Goal: Task Accomplishment & Management: Manage account settings

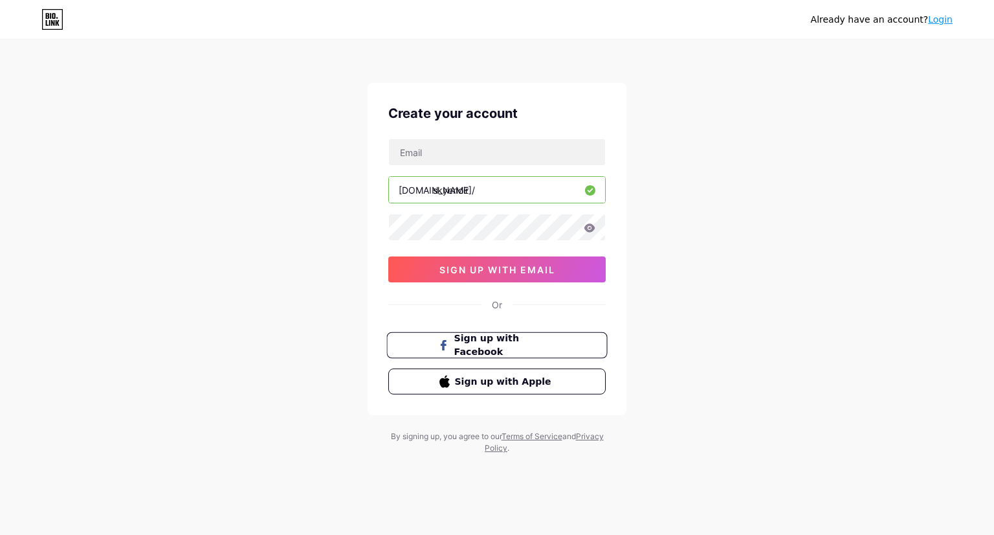
click at [533, 339] on span "Sign up with Facebook" at bounding box center [505, 345] width 102 height 28
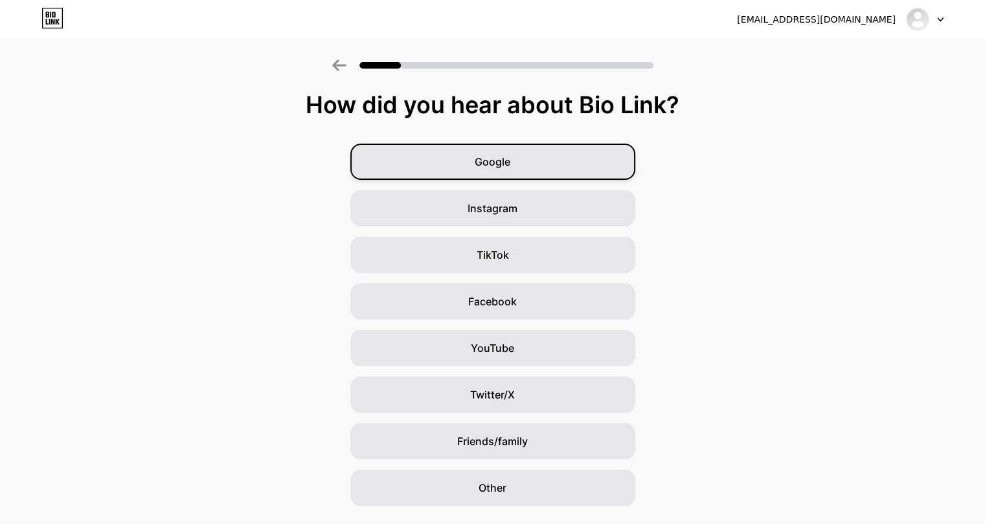
click at [507, 151] on div "Google" at bounding box center [492, 162] width 285 height 36
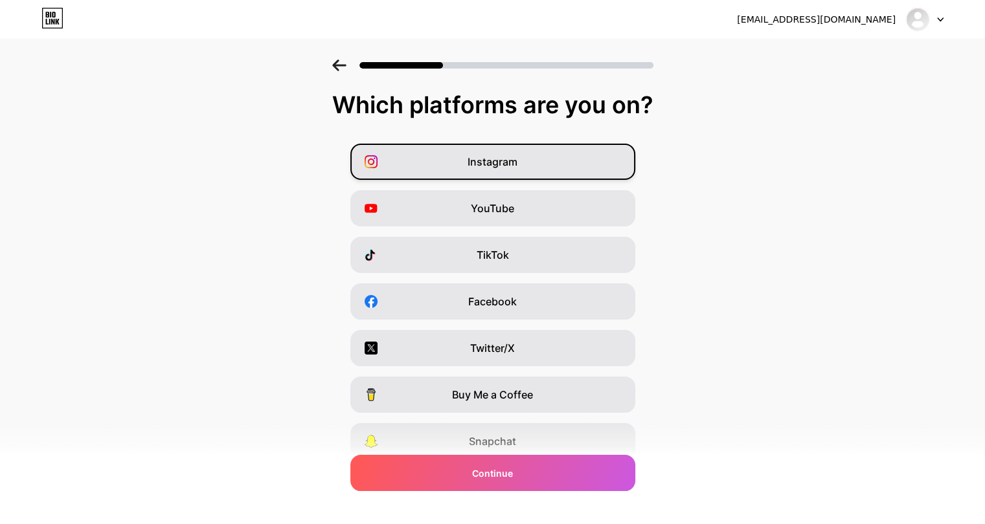
click at [519, 172] on div "Instagram" at bounding box center [492, 162] width 285 height 36
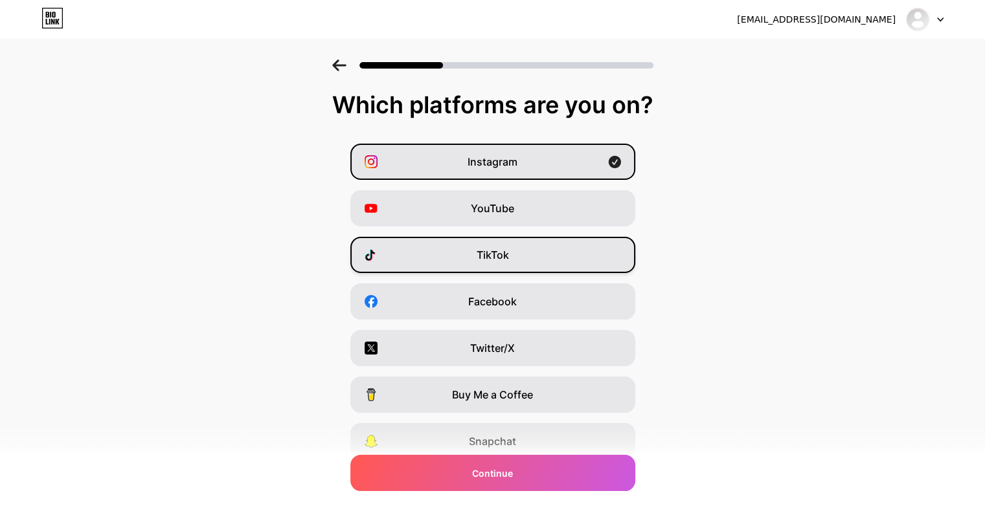
click at [520, 243] on div "TikTok" at bounding box center [492, 255] width 285 height 36
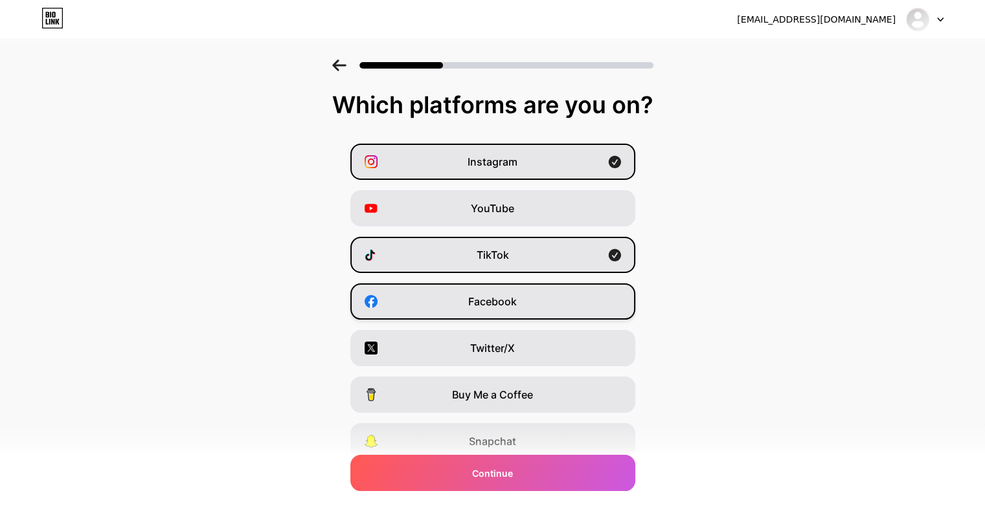
click at [526, 303] on div "Facebook" at bounding box center [492, 302] width 285 height 36
click at [543, 350] on div "Twitter/X" at bounding box center [492, 348] width 285 height 36
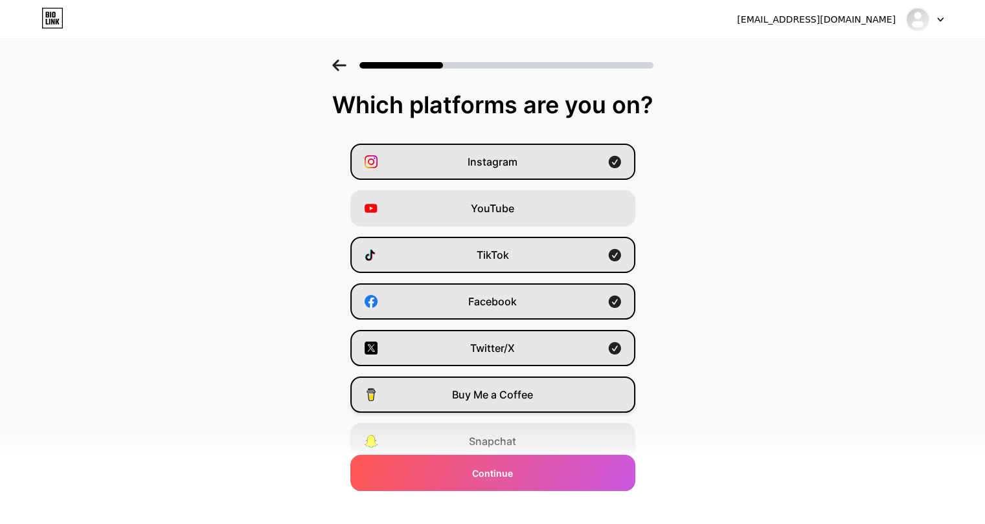
scroll to position [98, 0]
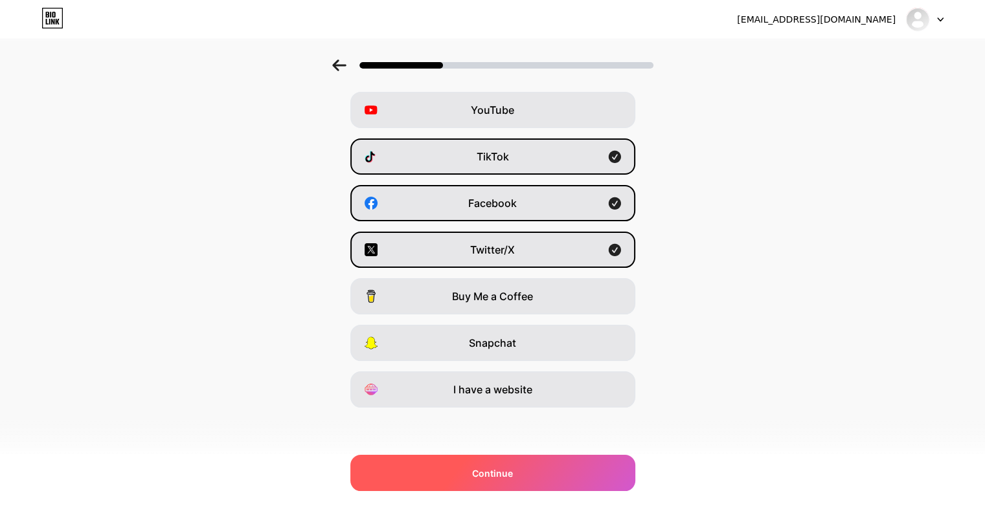
click at [496, 474] on span "Continue" at bounding box center [492, 474] width 41 height 14
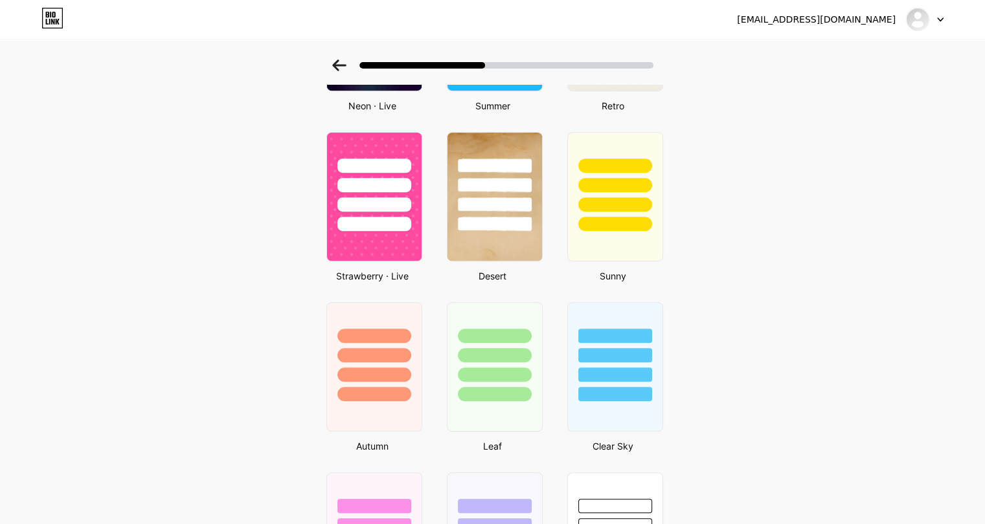
scroll to position [699, 7]
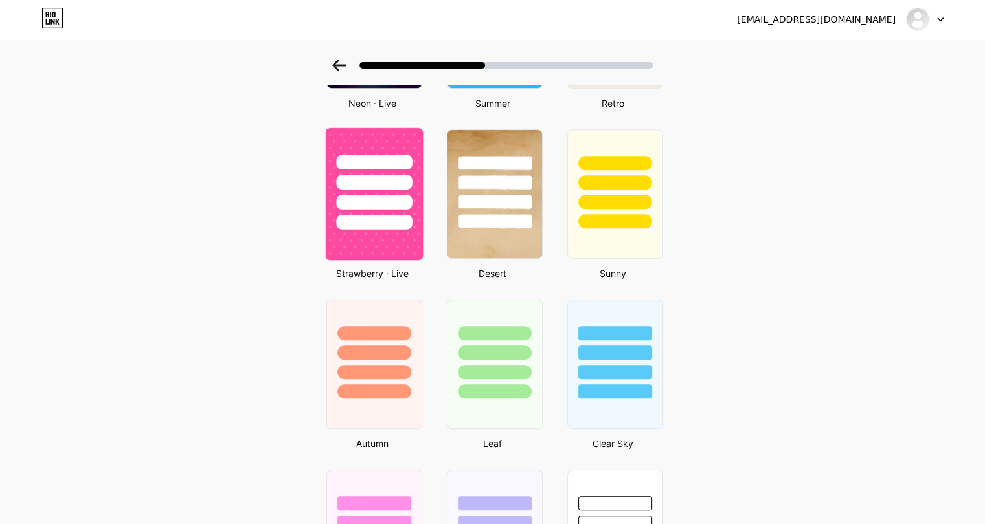
click at [357, 188] on div at bounding box center [373, 179] width 97 height 102
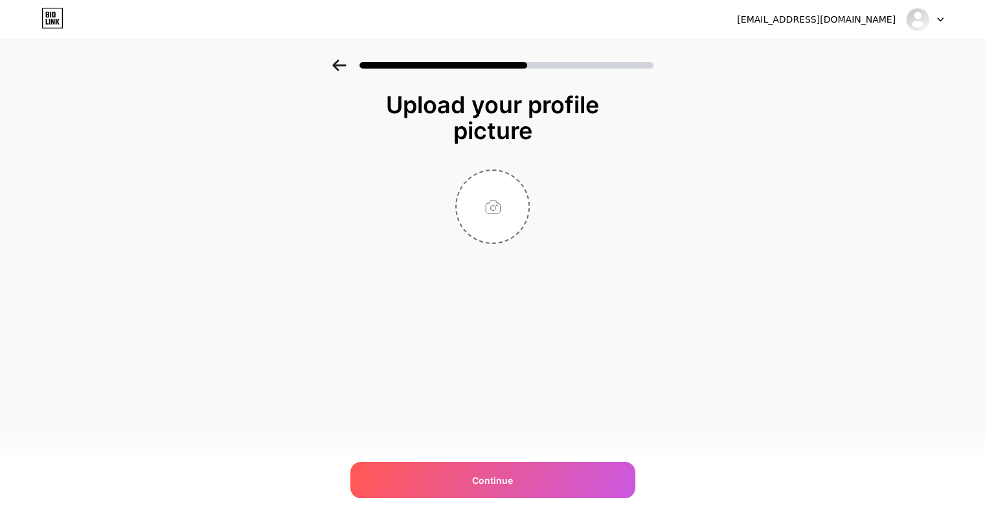
scroll to position [0, 0]
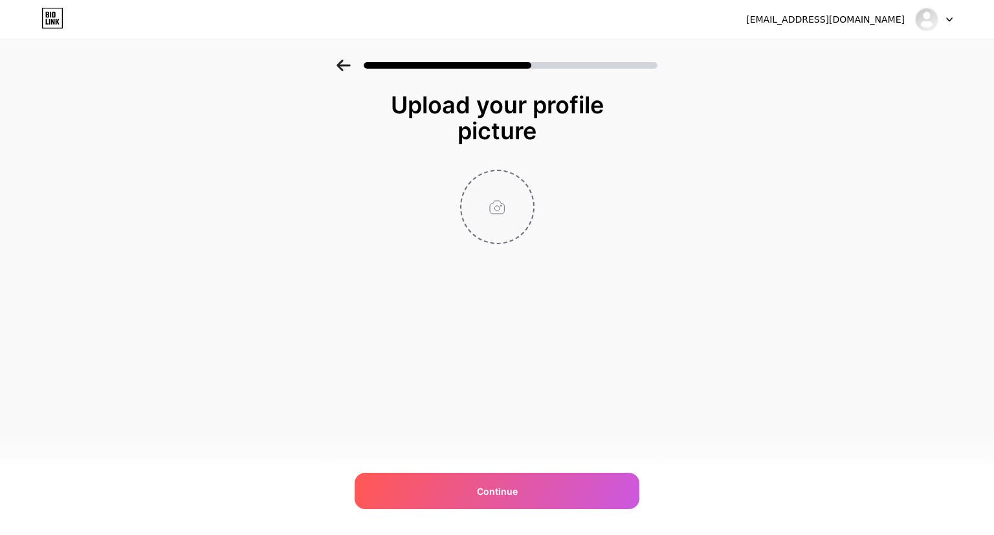
click at [496, 208] on input "file" at bounding box center [498, 207] width 72 height 72
type input "C:\fakepath\A2EEC8DD-A014-4DCB-B1E3-AA4A61E1ED80_input.jpeg"
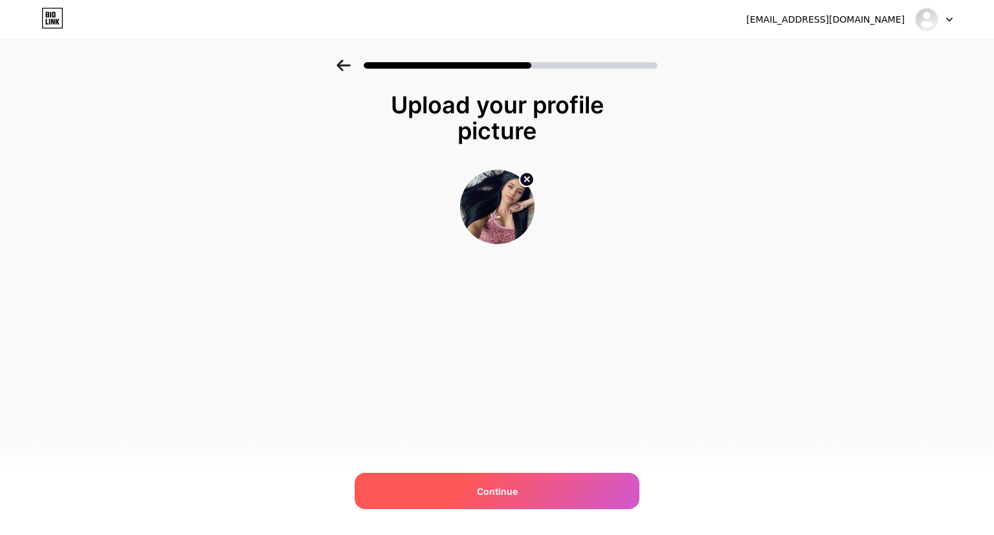
click at [533, 474] on div "Continue" at bounding box center [497, 491] width 285 height 36
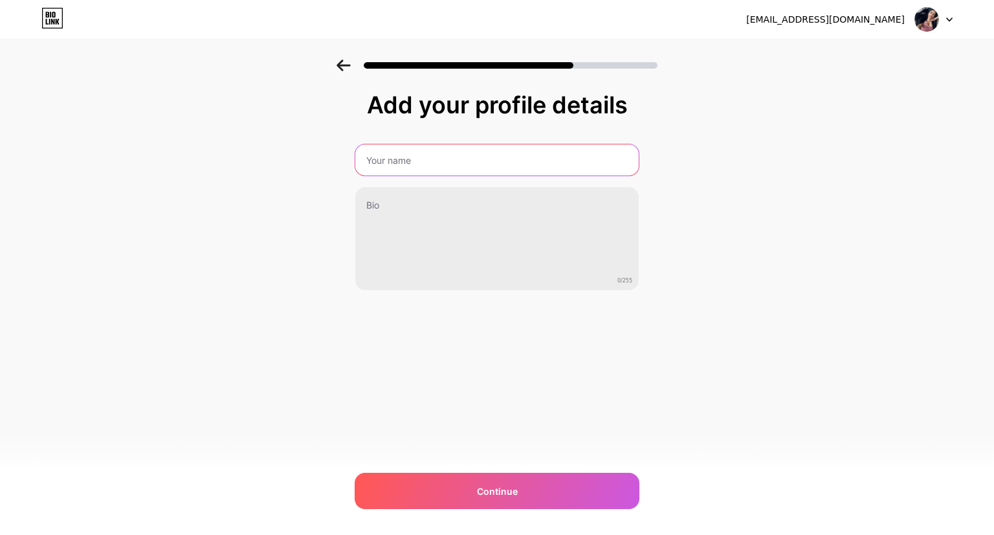
click at [410, 151] on input "text" at bounding box center [497, 159] width 284 height 31
type input "Skye Noir"
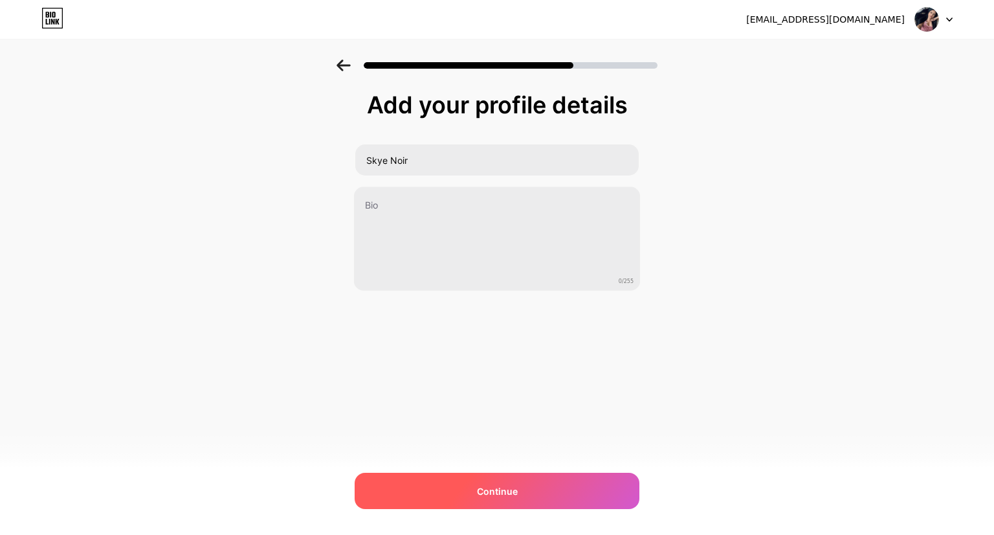
click at [551, 499] on div "Continue" at bounding box center [497, 491] width 285 height 36
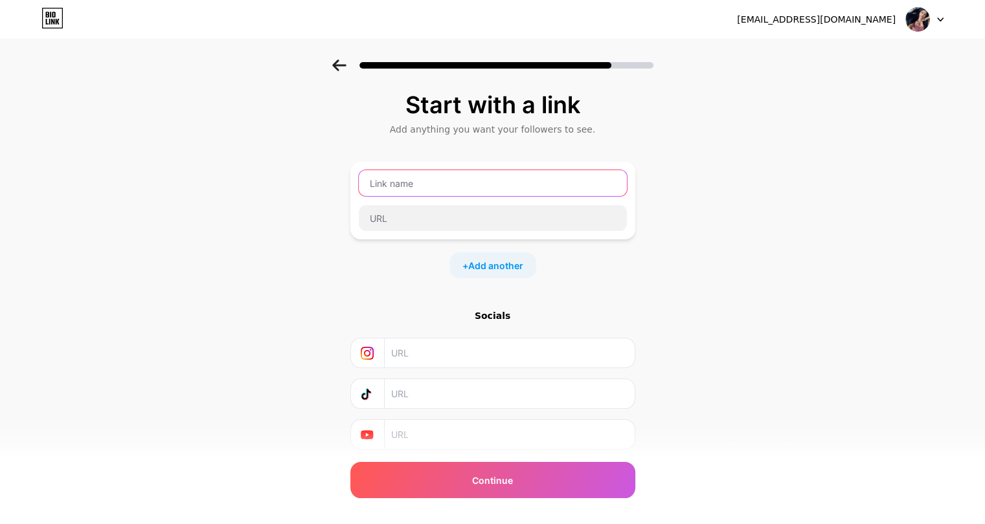
click at [386, 184] on input "text" at bounding box center [493, 183] width 268 height 26
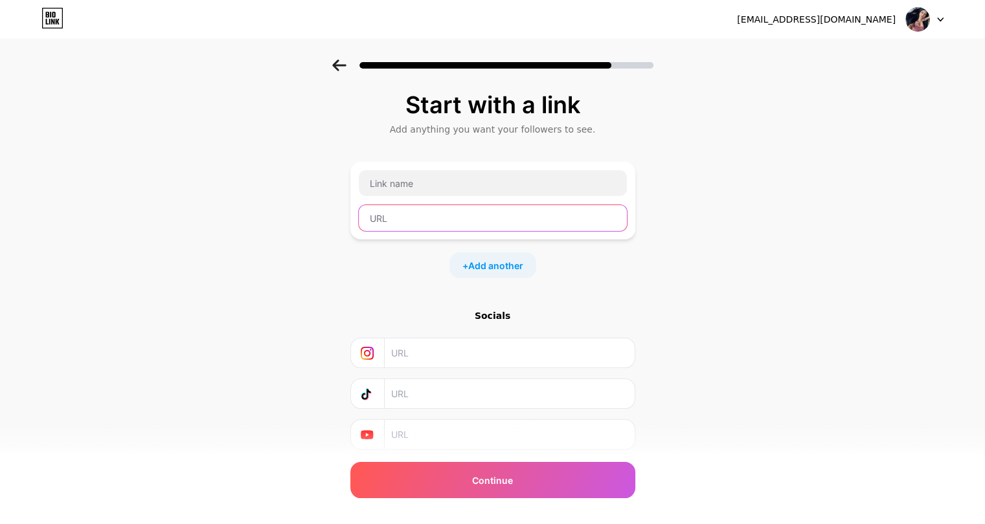
click at [394, 223] on input "text" at bounding box center [493, 218] width 268 height 26
paste input "[URL][DOMAIN_NAME]"
type input "[URL][DOMAIN_NAME]"
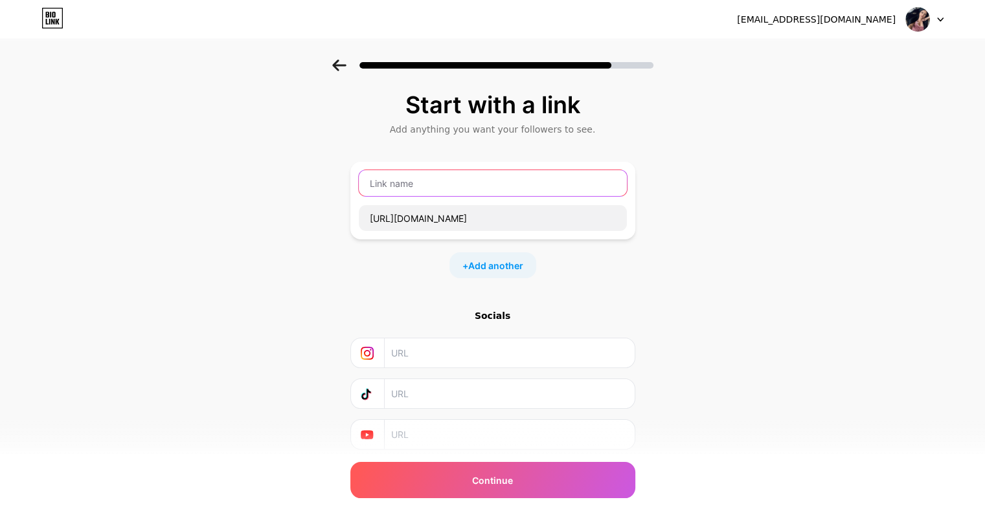
click at [475, 194] on input "text" at bounding box center [493, 183] width 268 height 26
paste input "🖤"
type input "Subscribe To [DOMAIN_NAME] 🖤 For Exclusive ALL-ACCESS Content"
click at [517, 265] on span "Add another" at bounding box center [495, 266] width 55 height 14
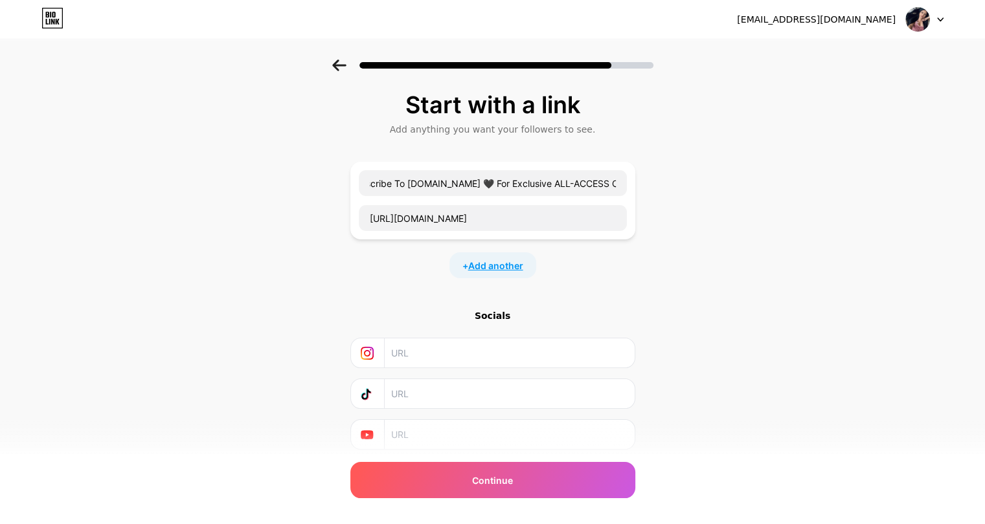
scroll to position [0, 0]
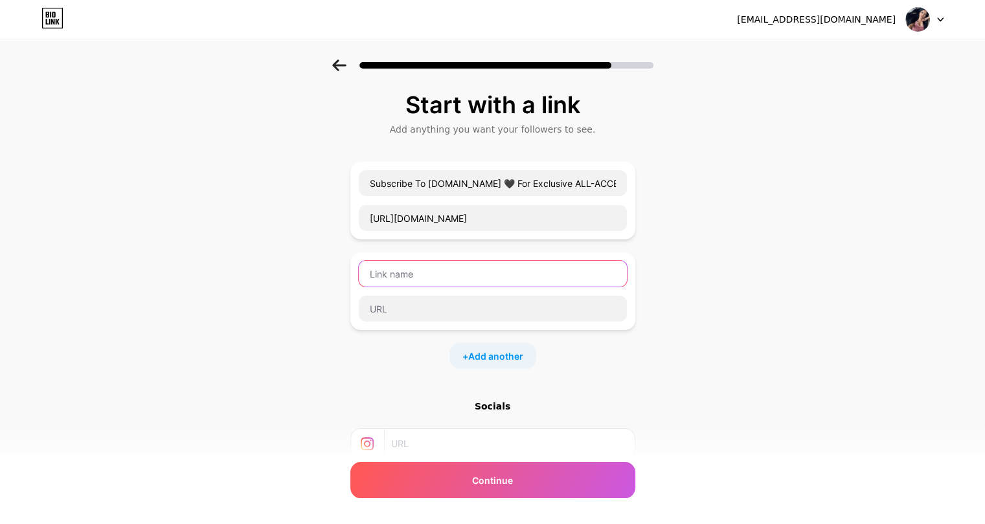
click at [419, 280] on input "text" at bounding box center [493, 274] width 268 height 26
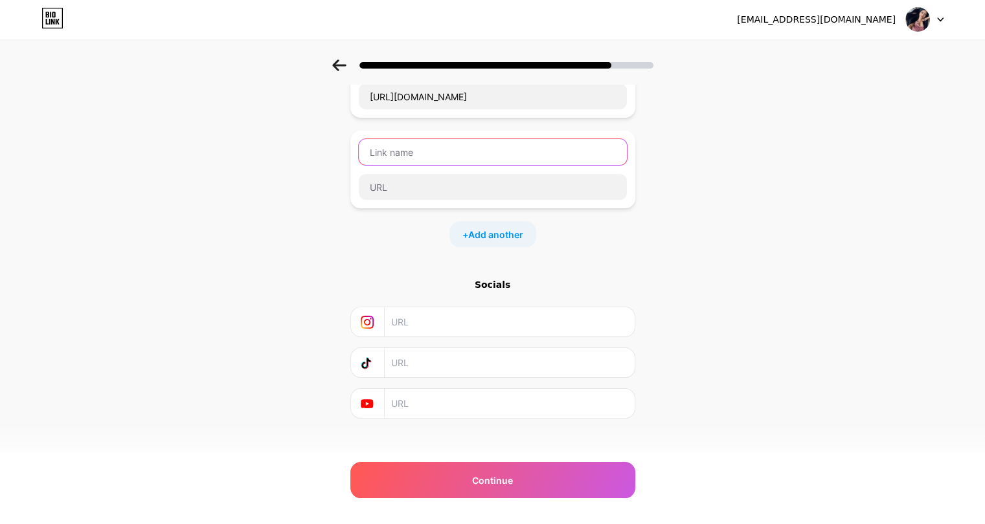
scroll to position [130, 0]
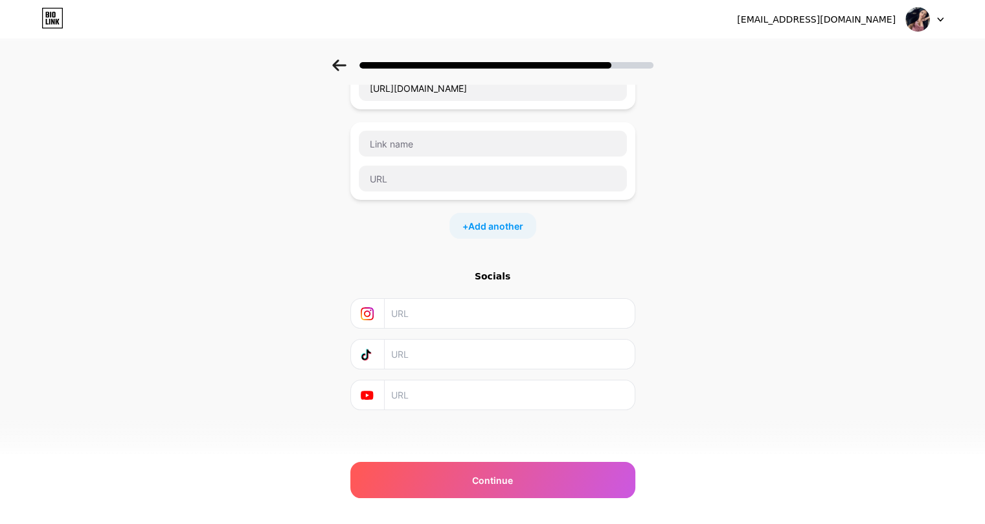
click at [430, 313] on input "text" at bounding box center [508, 313] width 235 height 29
type input "sexyskye_xo"
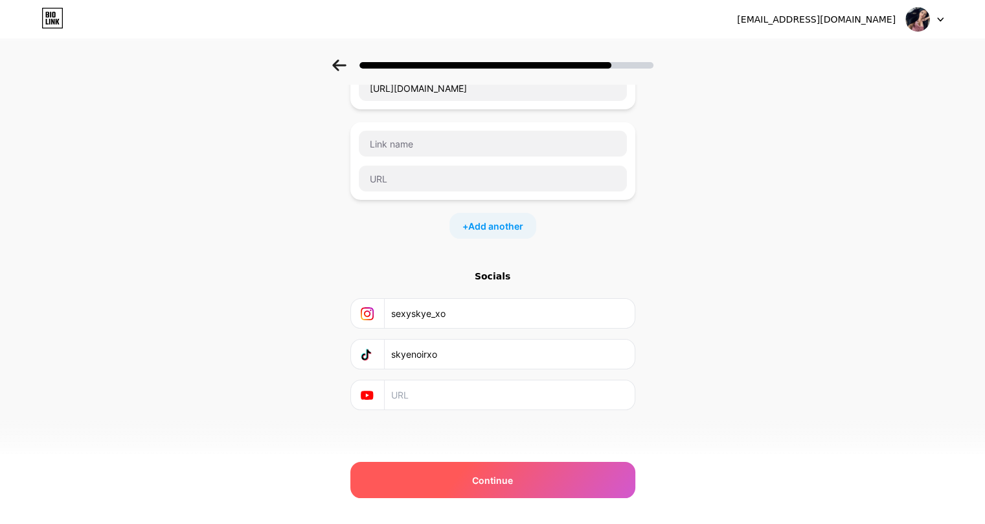
type input "skyenoirxo"
click at [544, 471] on div "Continue" at bounding box center [492, 480] width 285 height 36
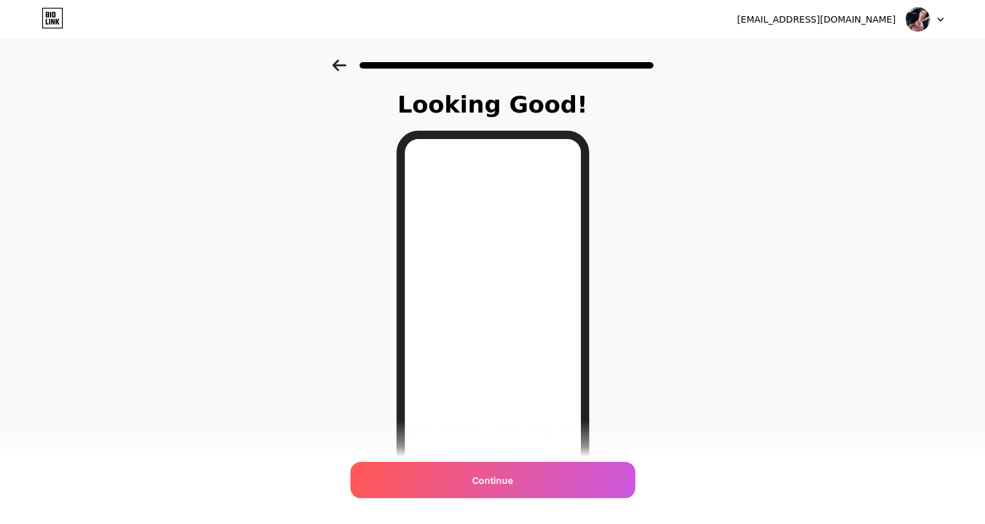
scroll to position [126, 0]
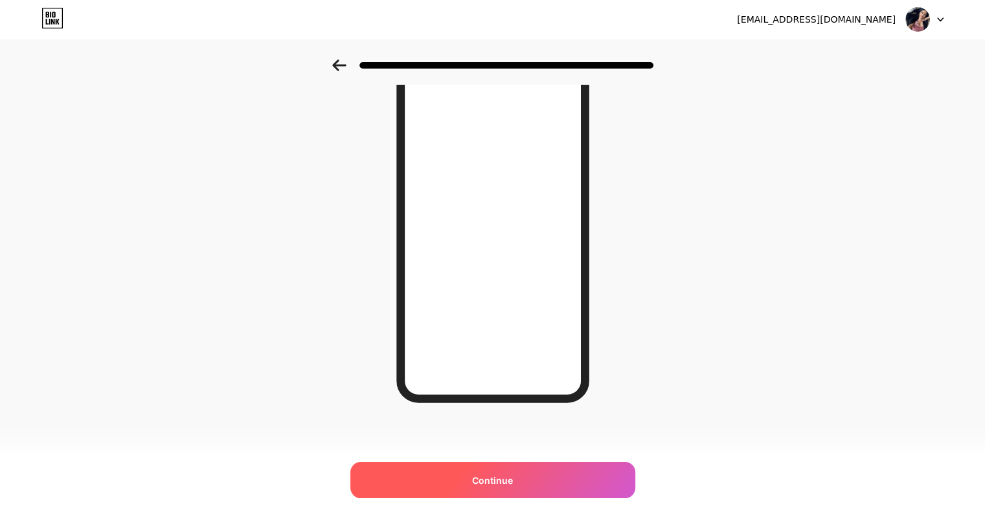
click at [485, 476] on span "Continue" at bounding box center [492, 481] width 41 height 14
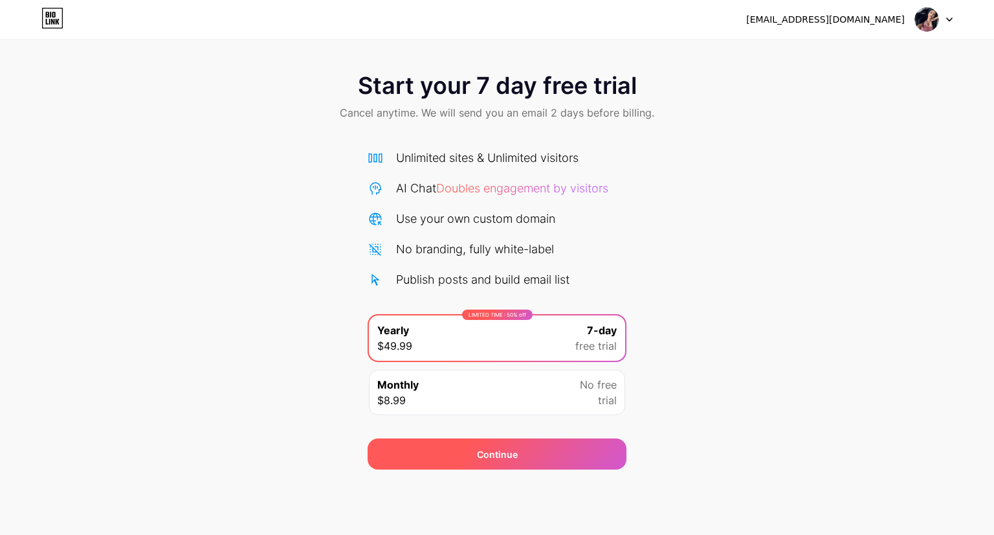
click at [495, 456] on span "Continue" at bounding box center [497, 454] width 41 height 14
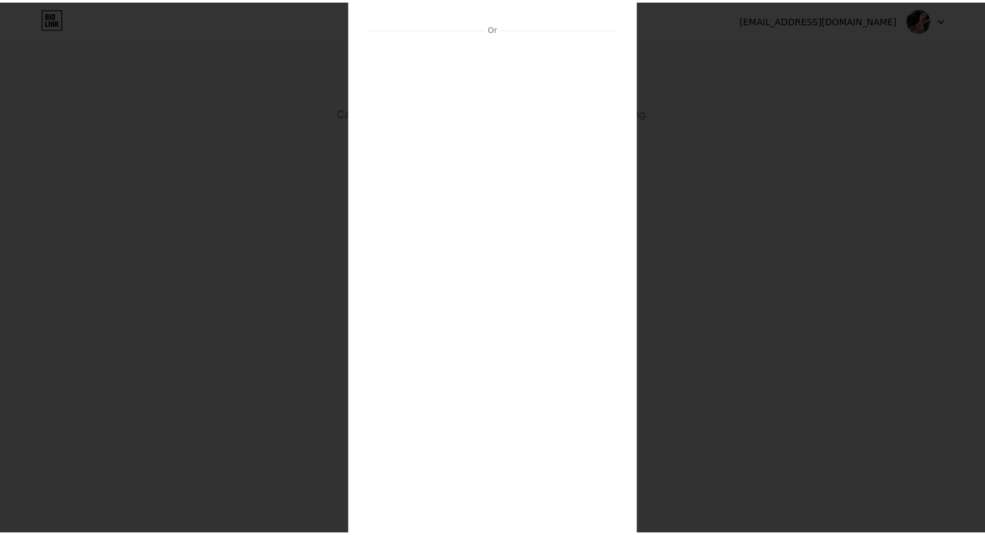
scroll to position [228, 0]
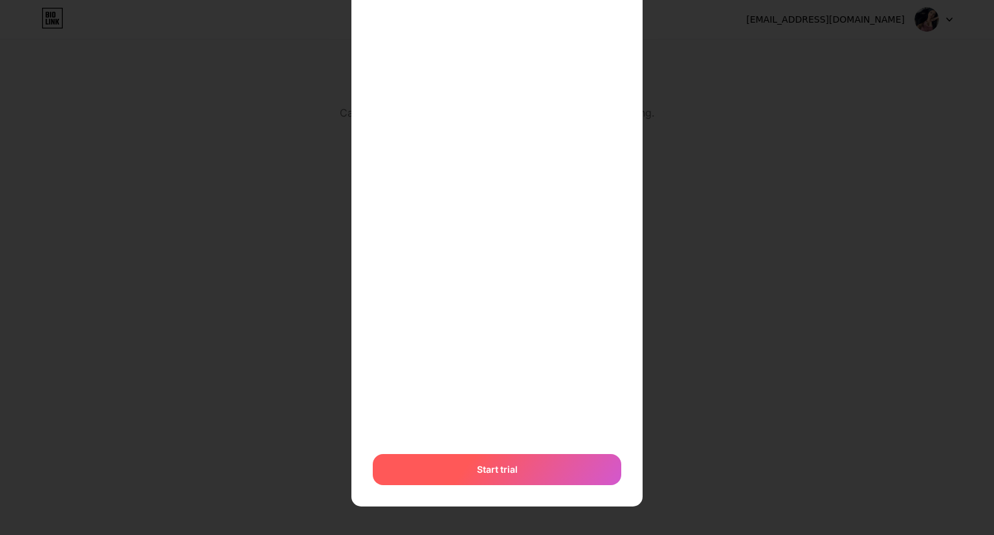
click at [593, 471] on div "Start trial" at bounding box center [497, 469] width 249 height 31
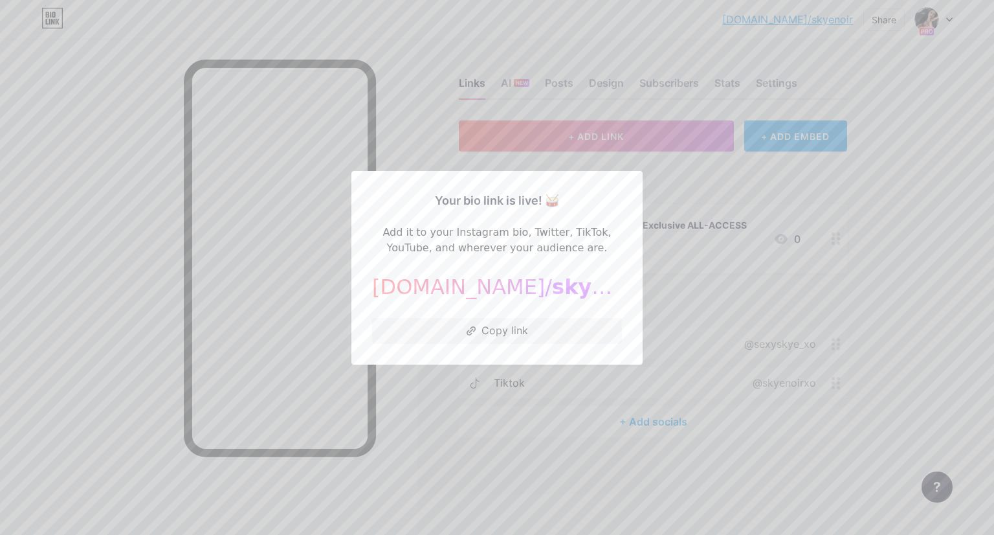
click at [432, 80] on div at bounding box center [497, 267] width 994 height 535
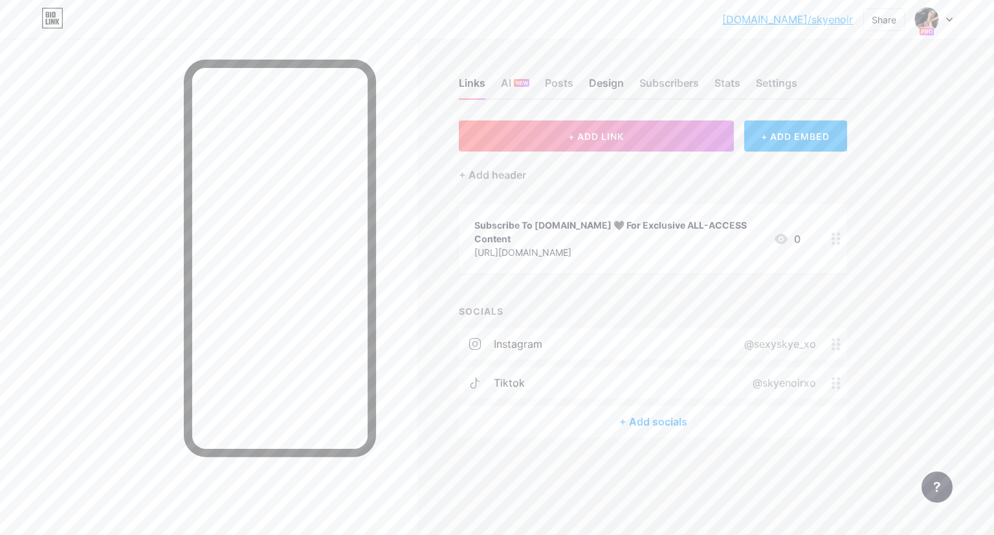
click at [621, 80] on div "Design" at bounding box center [606, 86] width 35 height 23
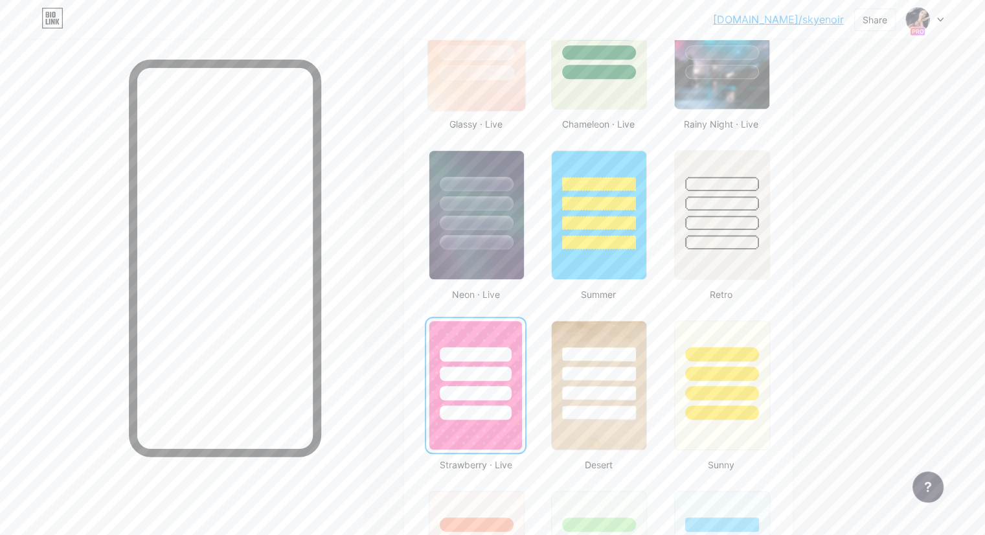
scroll to position [742, 0]
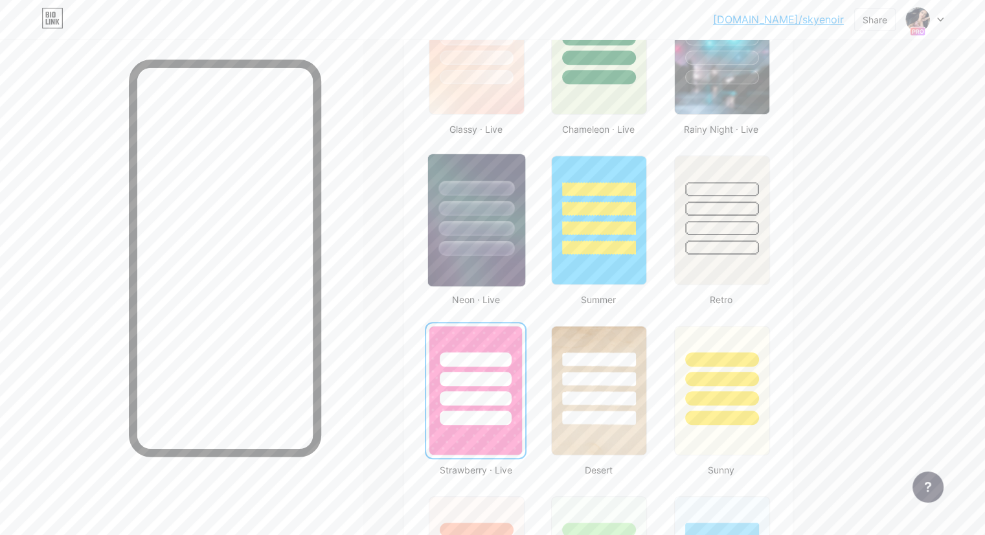
click at [514, 231] on div at bounding box center [476, 228] width 76 height 15
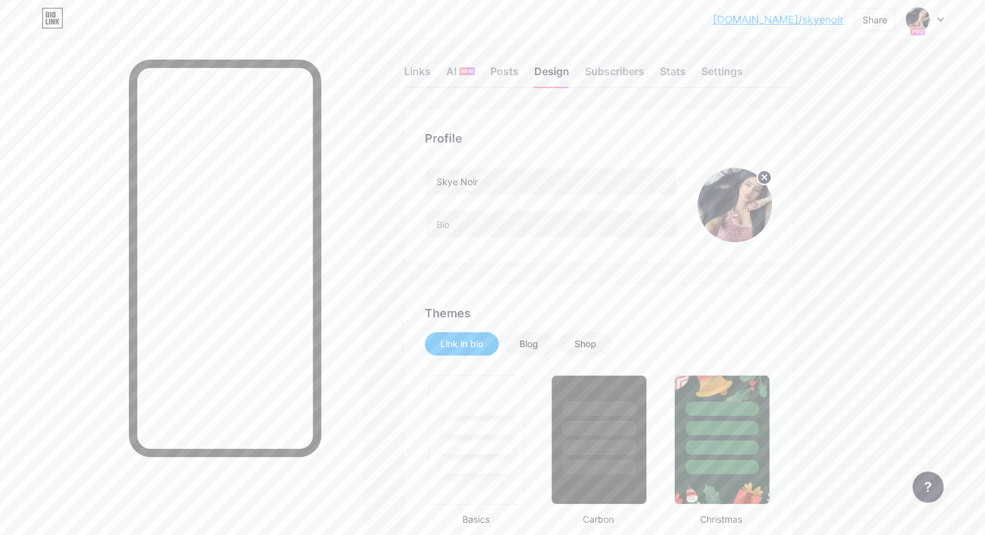
scroll to position [6, 0]
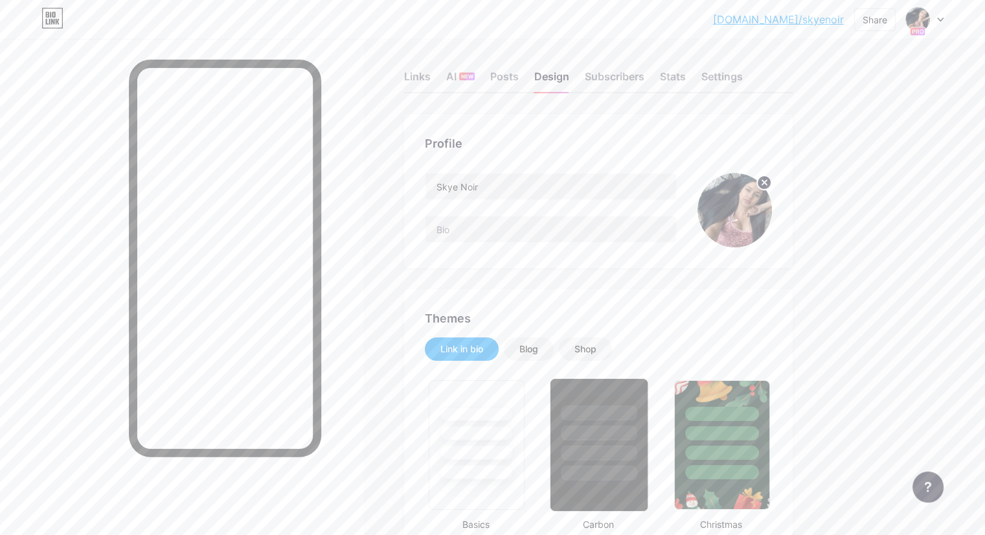
click at [637, 450] on div at bounding box center [599, 452] width 76 height 15
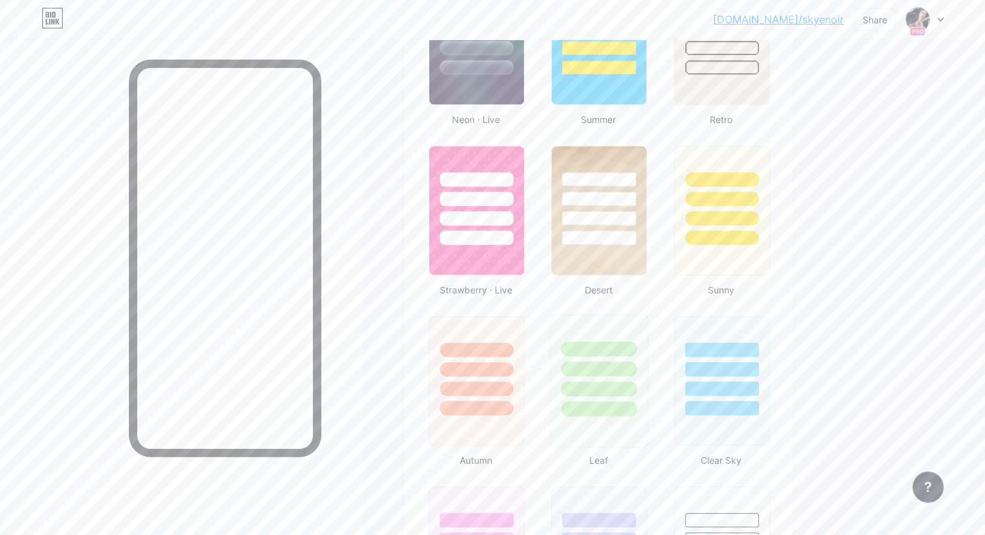
scroll to position [1108, 0]
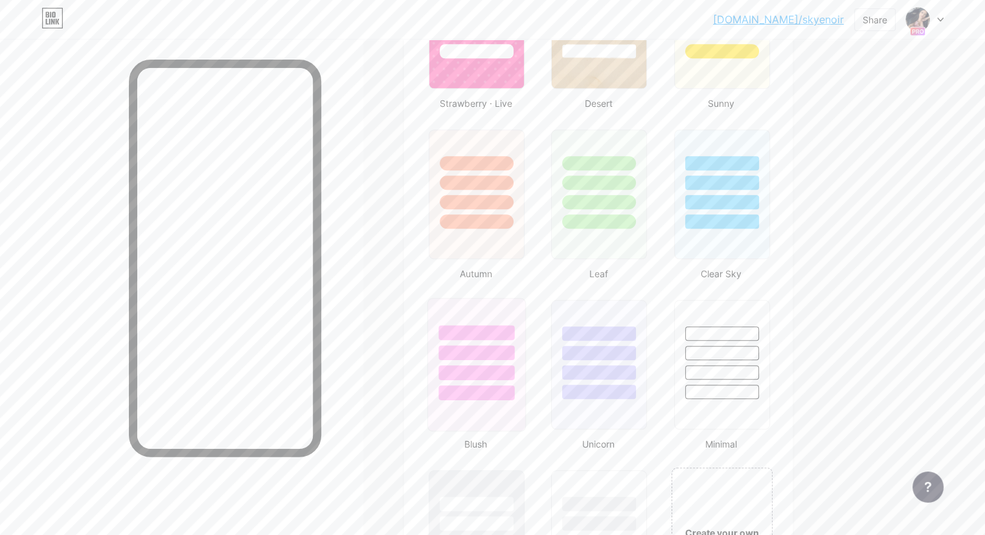
click at [525, 359] on div at bounding box center [476, 349] width 97 height 102
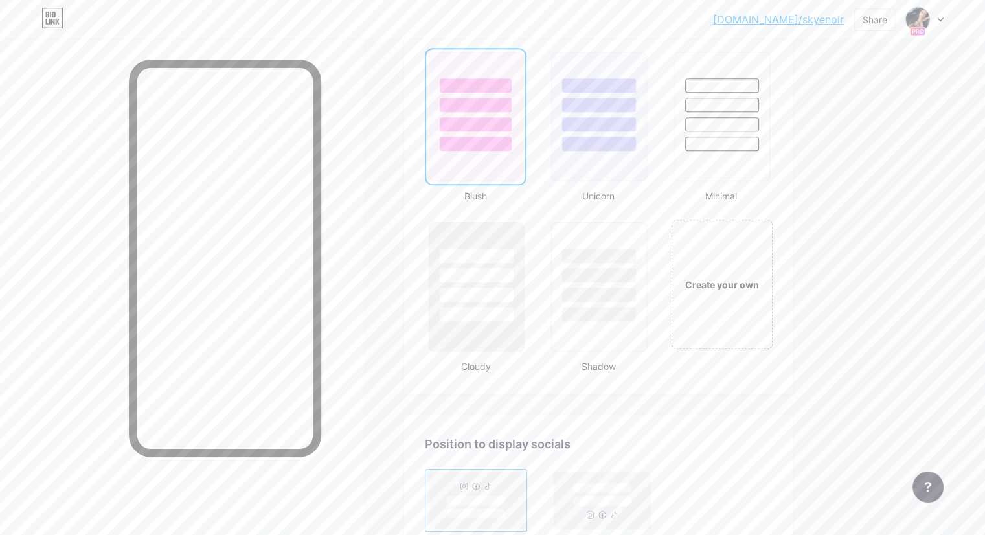
scroll to position [1555, 0]
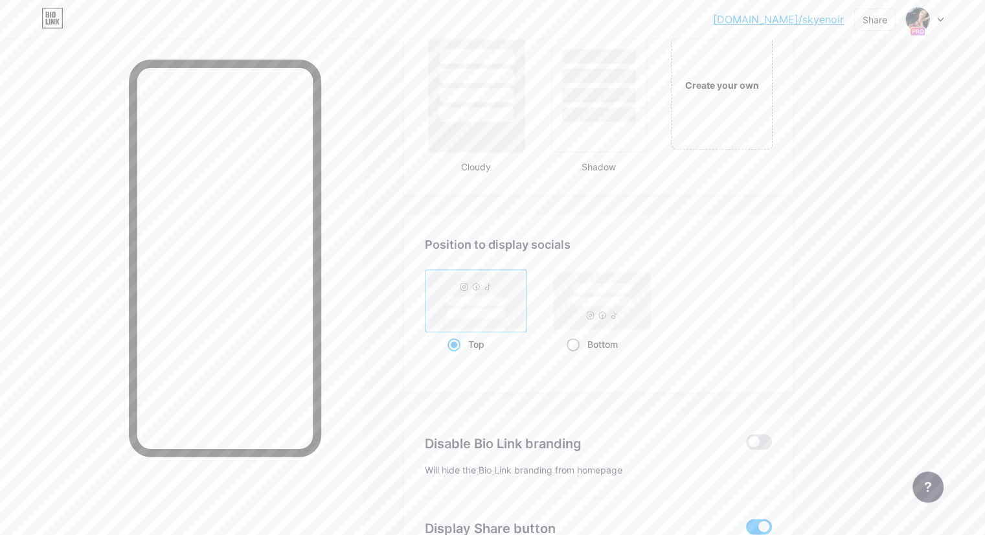
click at [651, 304] on rect at bounding box center [602, 300] width 96 height 57
click at [575, 356] on input "Bottom" at bounding box center [570, 360] width 8 height 8
radio input "true"
click at [524, 323] on rect at bounding box center [476, 300] width 96 height 57
click at [456, 356] on input "Top" at bounding box center [451, 360] width 8 height 8
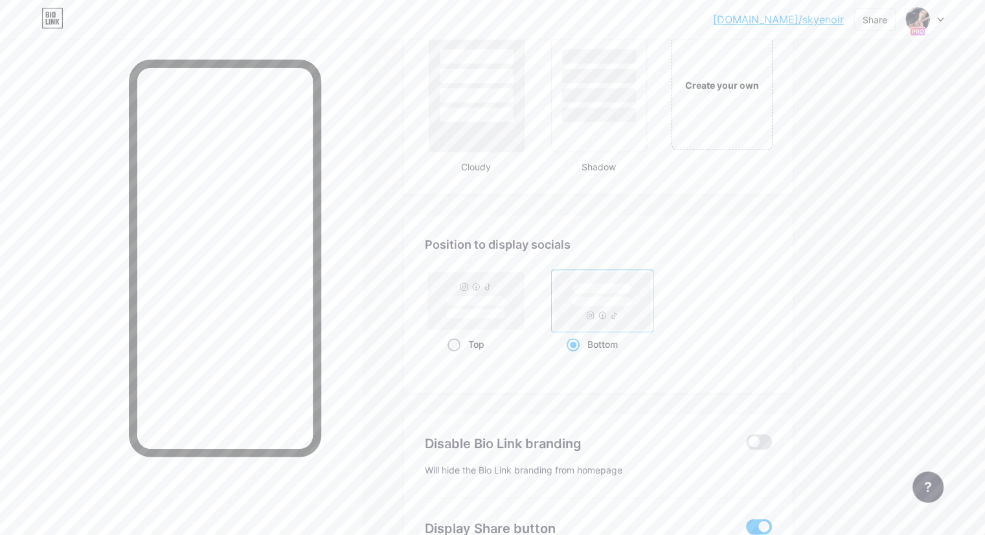
radio input "true"
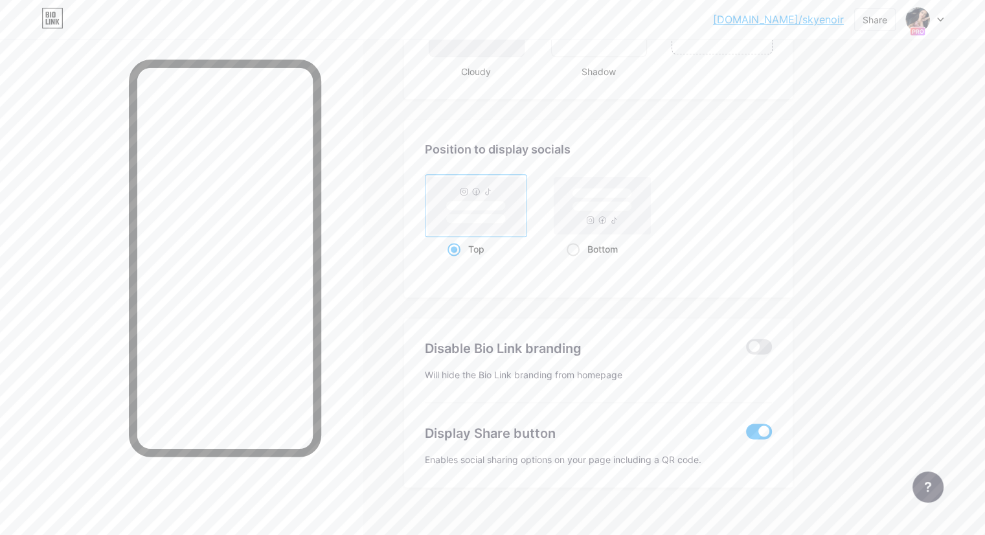
scroll to position [1654, 0]
click at [772, 335] on span at bounding box center [759, 343] width 26 height 16
click at [746, 346] on input "checkbox" at bounding box center [746, 346] width 0 height 0
click at [772, 419] on span at bounding box center [759, 427] width 26 height 16
click at [746, 430] on input "checkbox" at bounding box center [746, 430] width 0 height 0
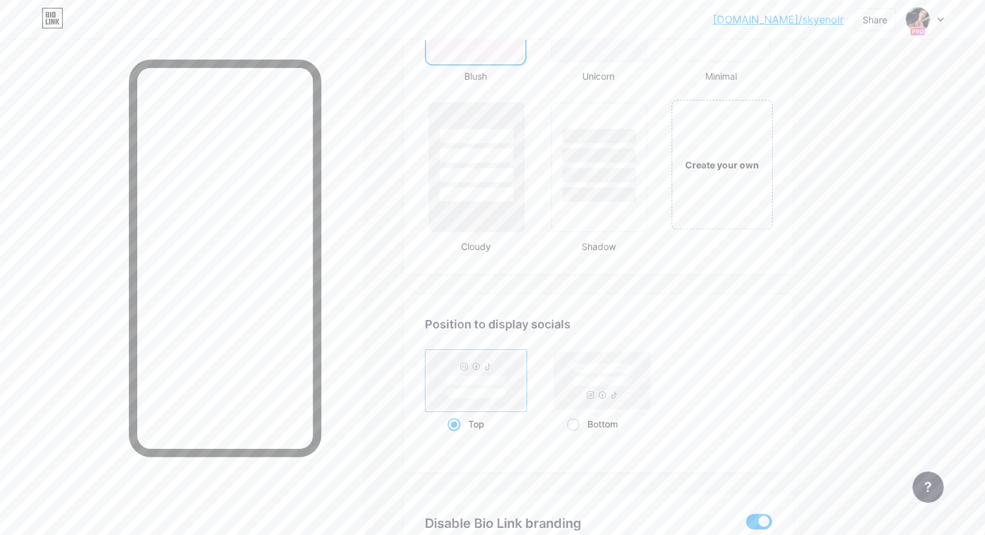
scroll to position [1437, 0]
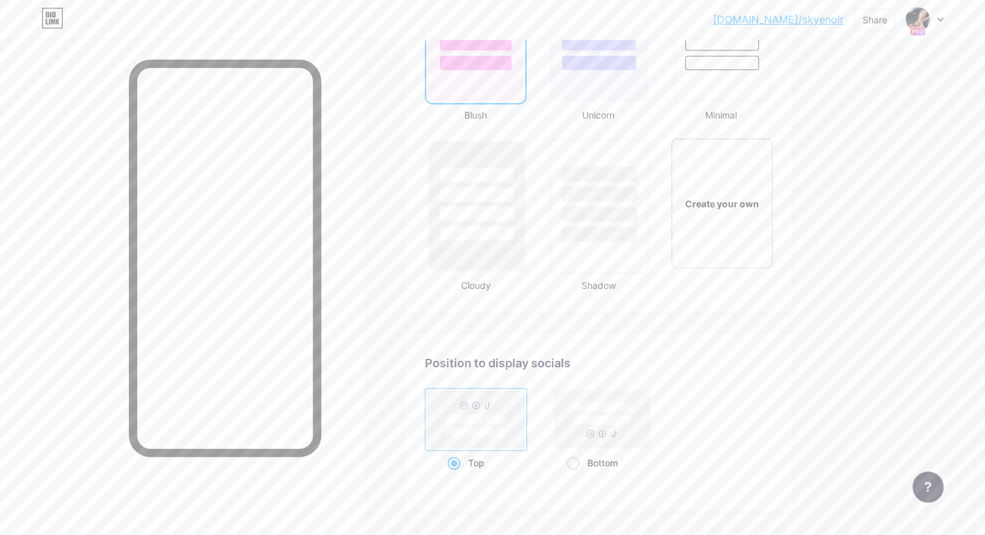
click at [637, 236] on div at bounding box center [599, 234] width 76 height 15
click at [514, 65] on div at bounding box center [476, 63] width 76 height 15
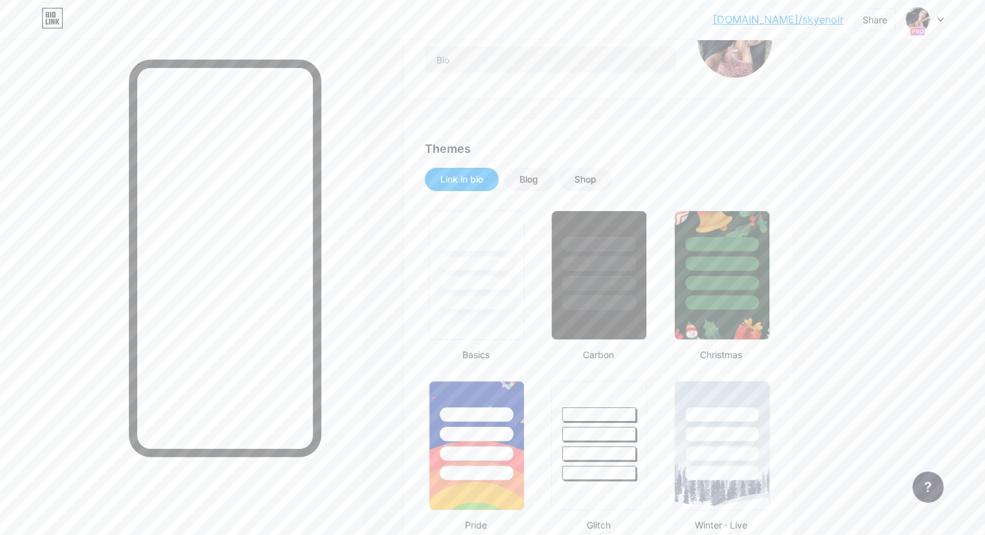
scroll to position [0, 0]
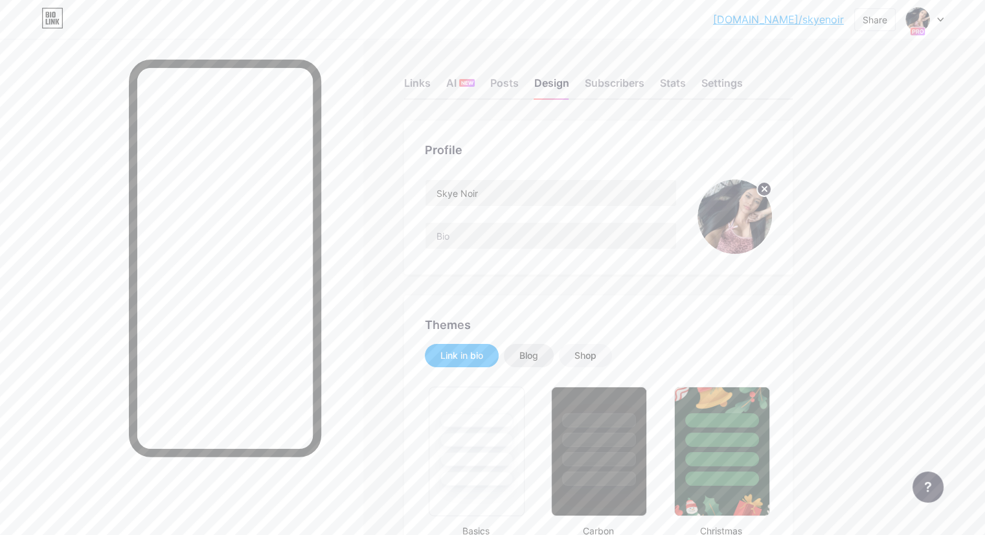
click at [553, 366] on div "Blog" at bounding box center [529, 355] width 50 height 23
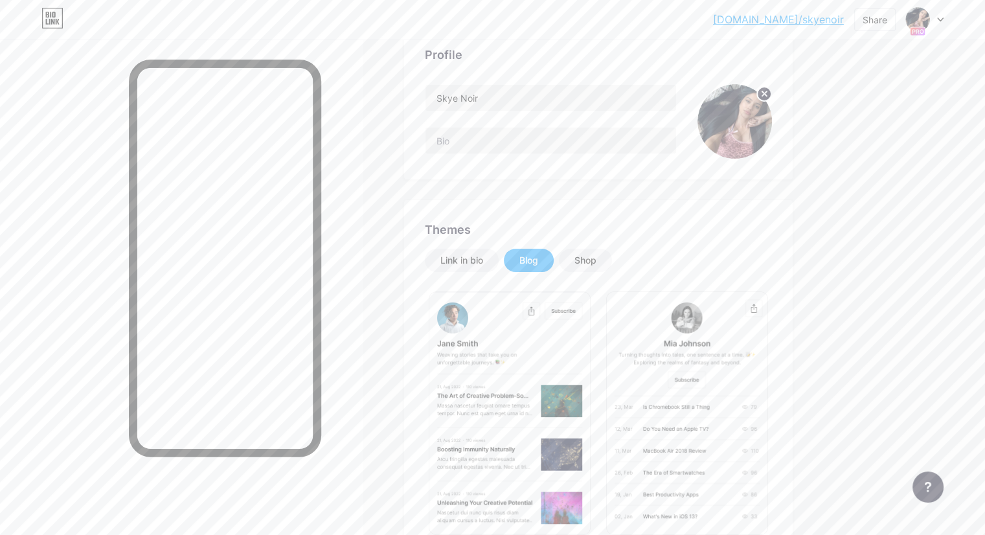
scroll to position [104, 0]
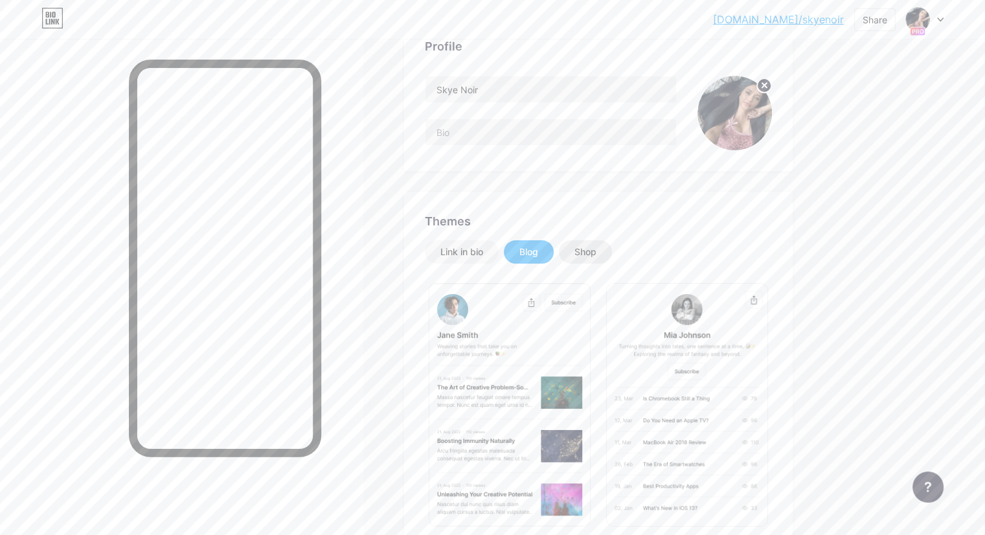
click at [612, 260] on div "Shop" at bounding box center [585, 251] width 53 height 23
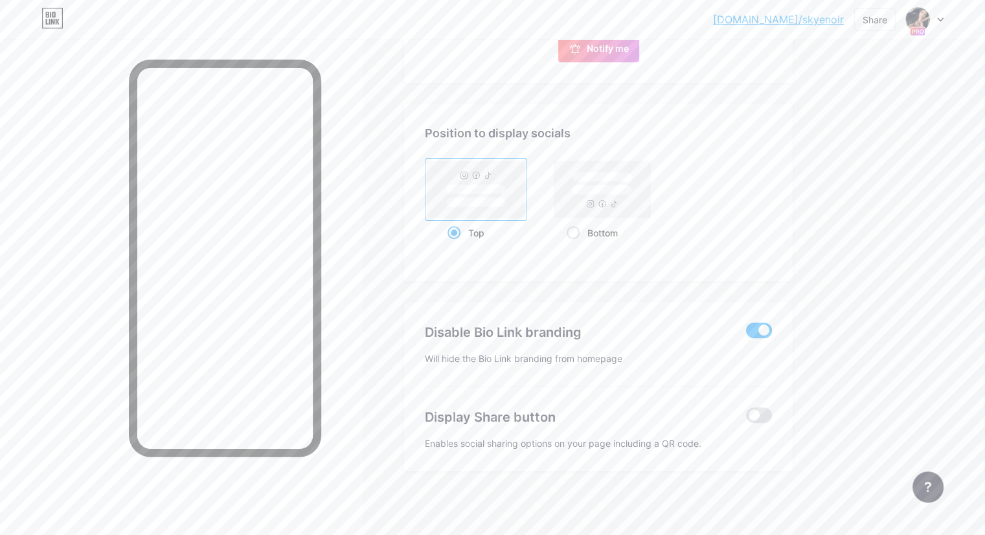
scroll to position [0, 0]
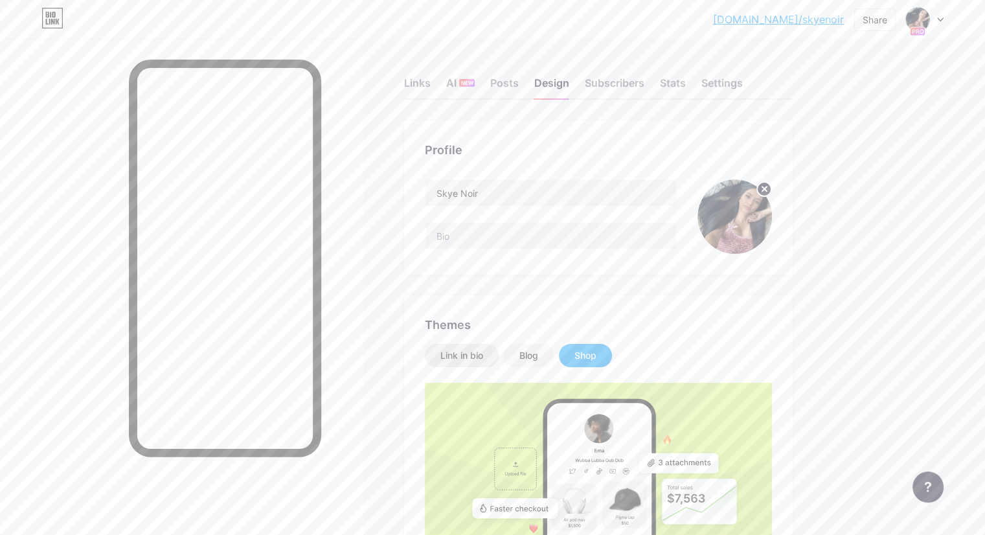
click at [483, 357] on div "Link in bio" at bounding box center [461, 355] width 43 height 13
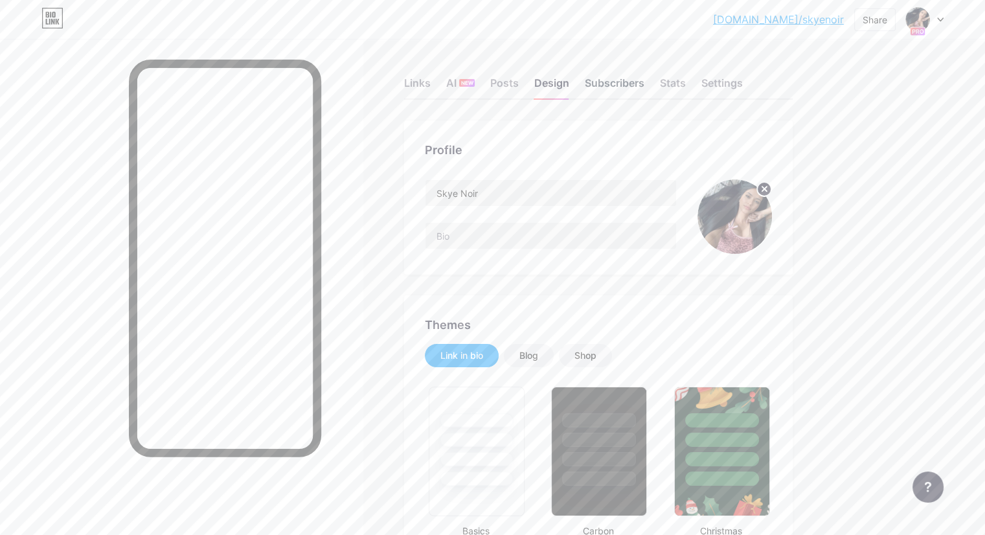
click at [644, 76] on div "Subscribers" at bounding box center [614, 86] width 60 height 23
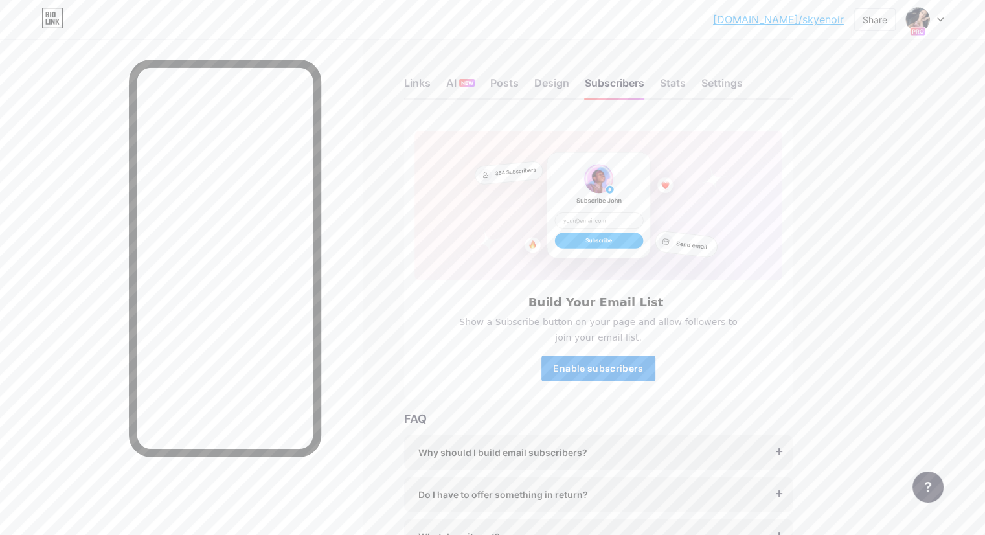
click at [625, 370] on span "Enable subscribers" at bounding box center [598, 367] width 90 height 11
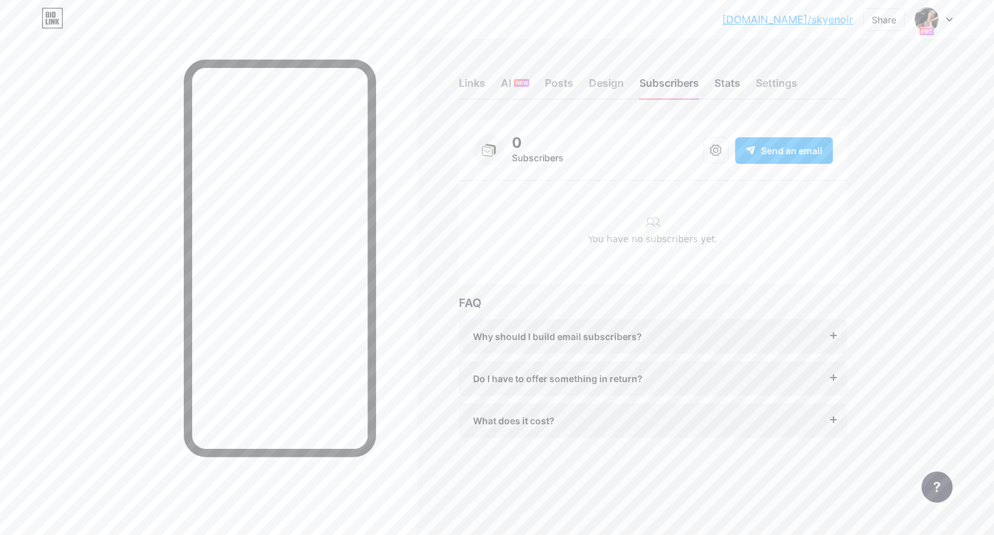
click at [731, 76] on div "Stats" at bounding box center [728, 86] width 26 height 23
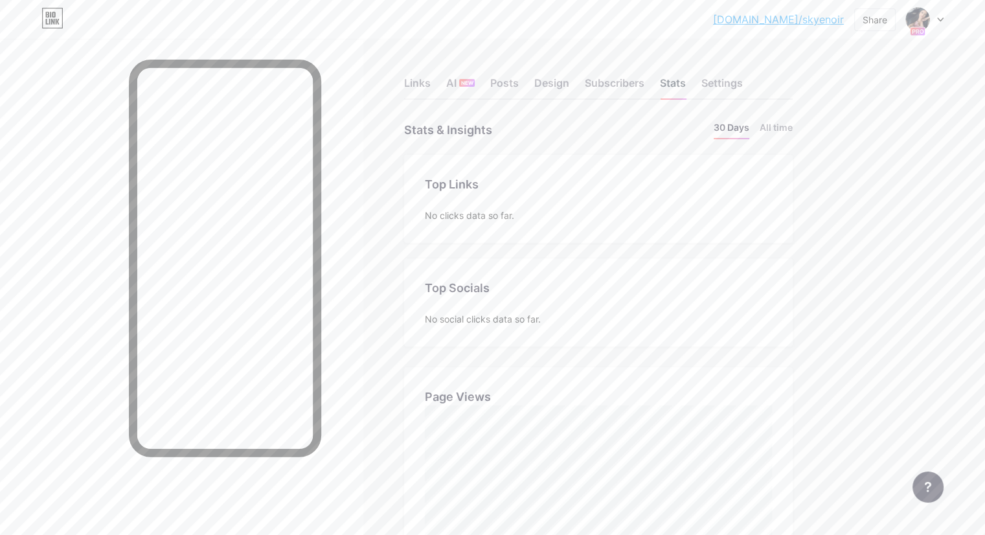
scroll to position [534, 984]
click at [742, 82] on div "Settings" at bounding box center [721, 86] width 41 height 23
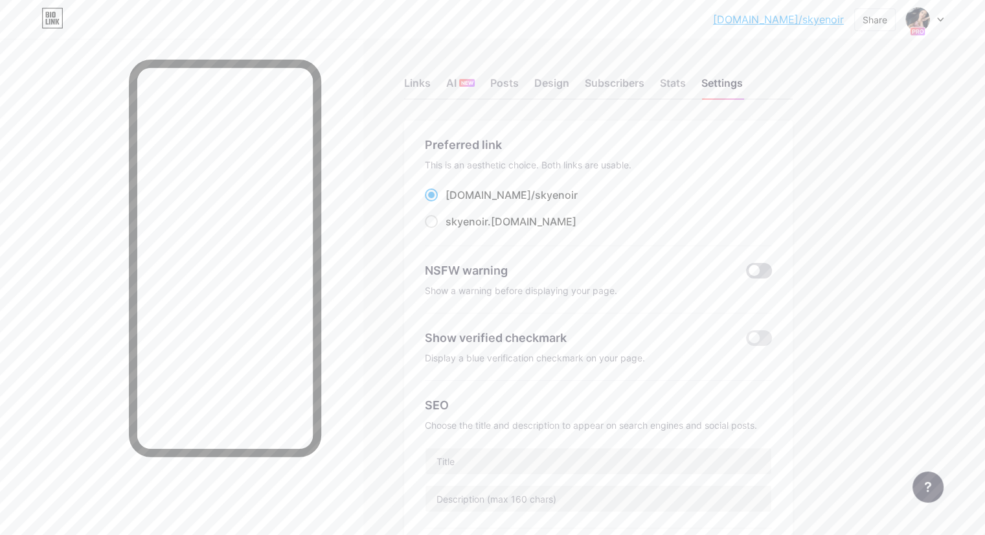
click at [772, 269] on span at bounding box center [759, 271] width 26 height 16
click at [746, 274] on input "checkbox" at bounding box center [746, 274] width 0 height 0
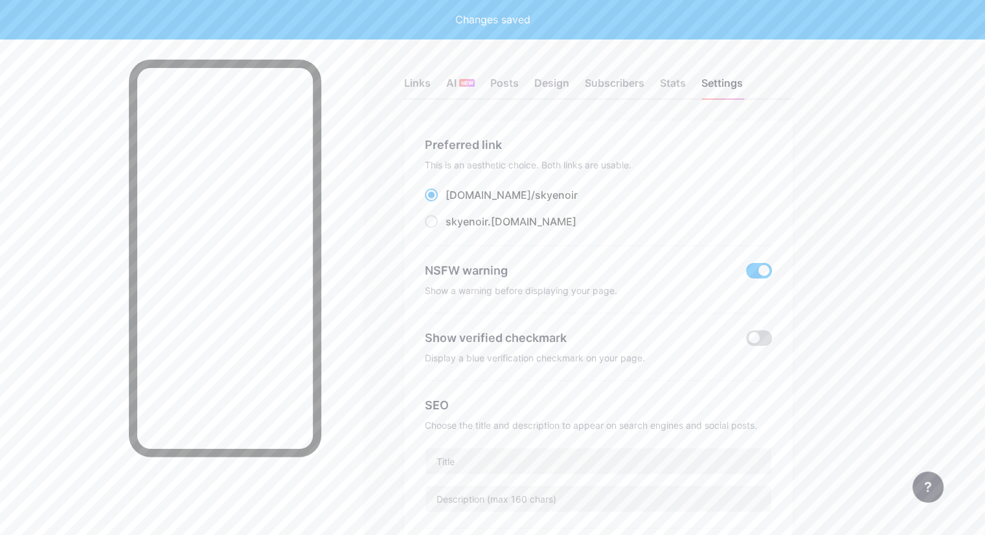
click at [772, 342] on span at bounding box center [759, 338] width 26 height 16
click at [746, 341] on input "checkbox" at bounding box center [746, 341] width 0 height 0
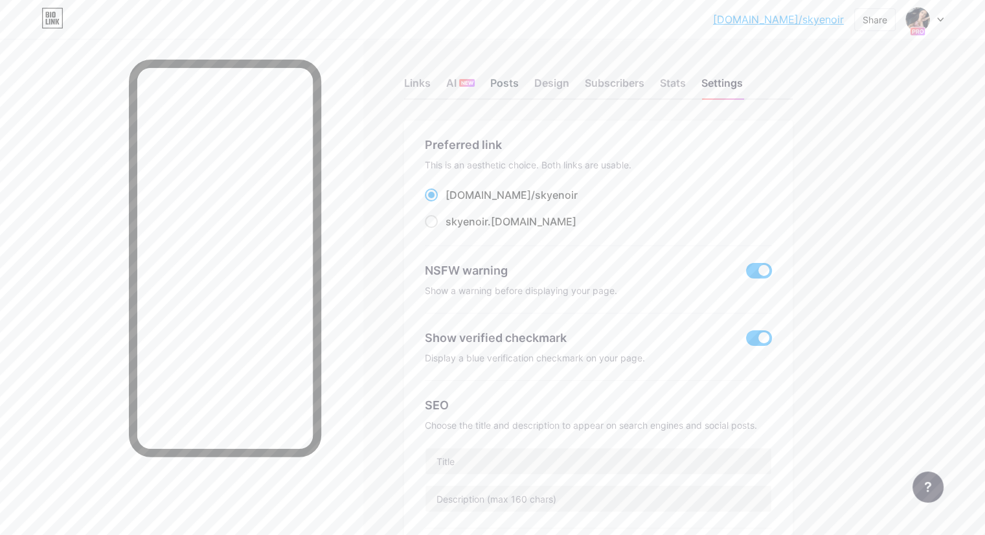
click at [518, 89] on div "Posts" at bounding box center [504, 86] width 28 height 23
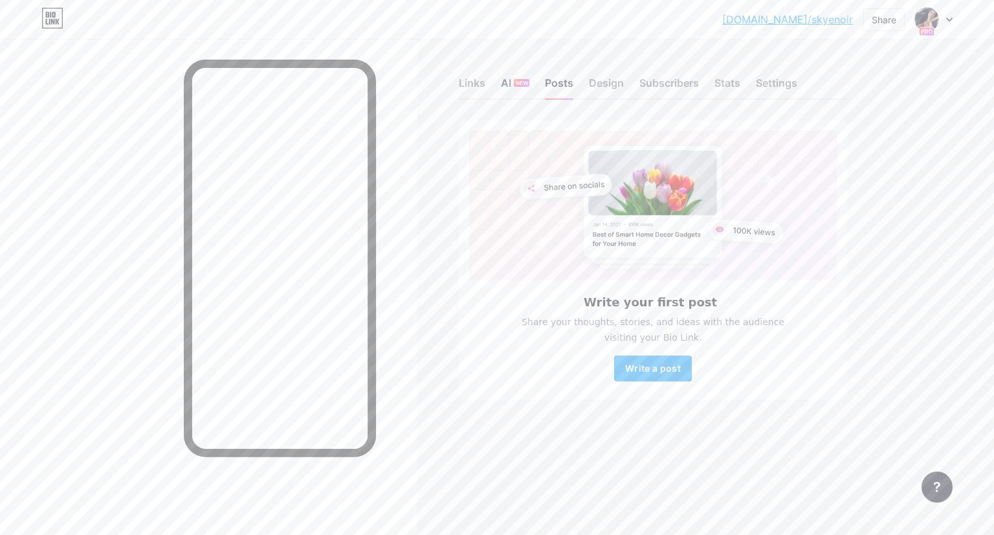
click at [515, 75] on div "AI NEW" at bounding box center [515, 86] width 28 height 23
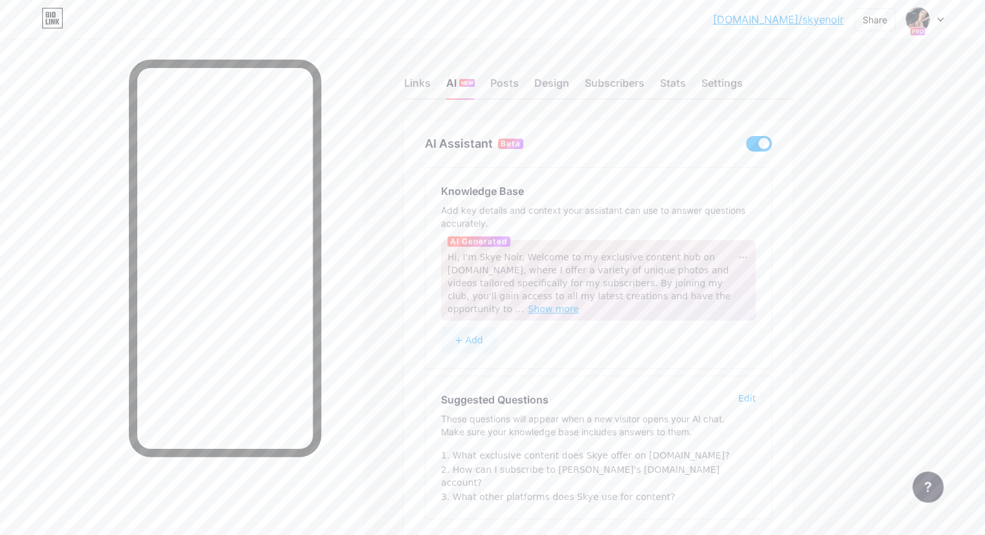
click at [579, 304] on span "Show more" at bounding box center [553, 309] width 51 height 10
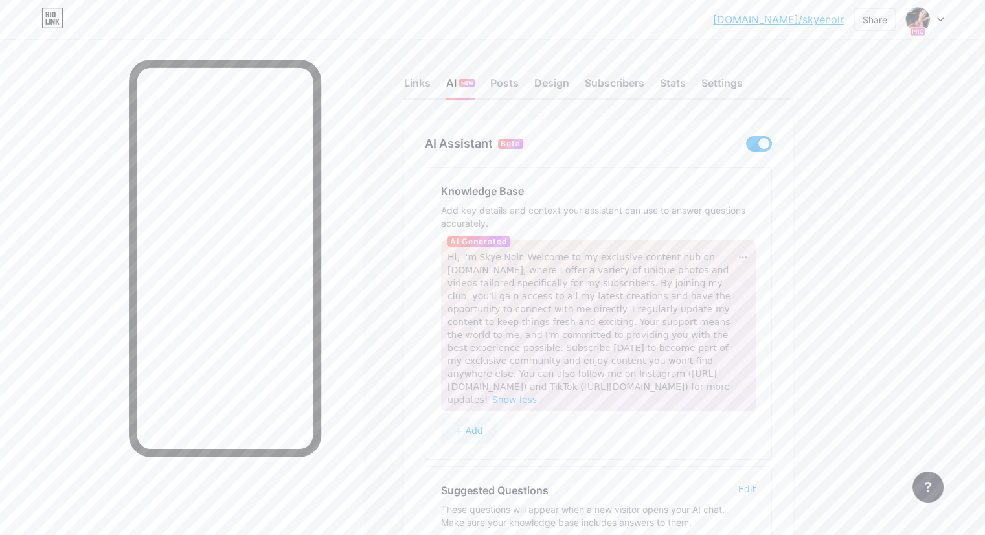
scroll to position [134, 0]
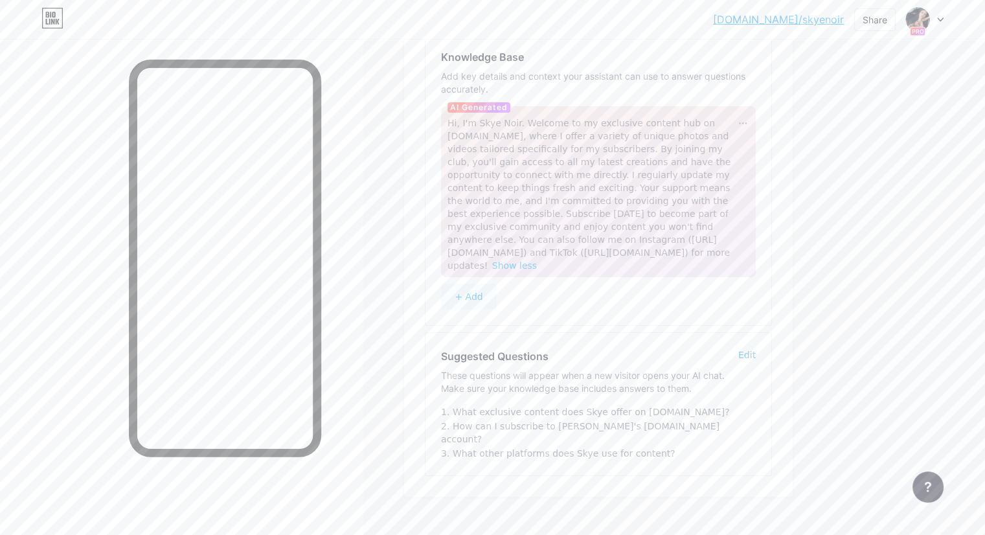
drag, startPoint x: 739, startPoint y: 350, endPoint x: 740, endPoint y: 232, distance: 117.8
click at [740, 232] on div "AI Assistant Beta Knowledge Base Add key details and context your assistant can…" at bounding box center [598, 241] width 388 height 510
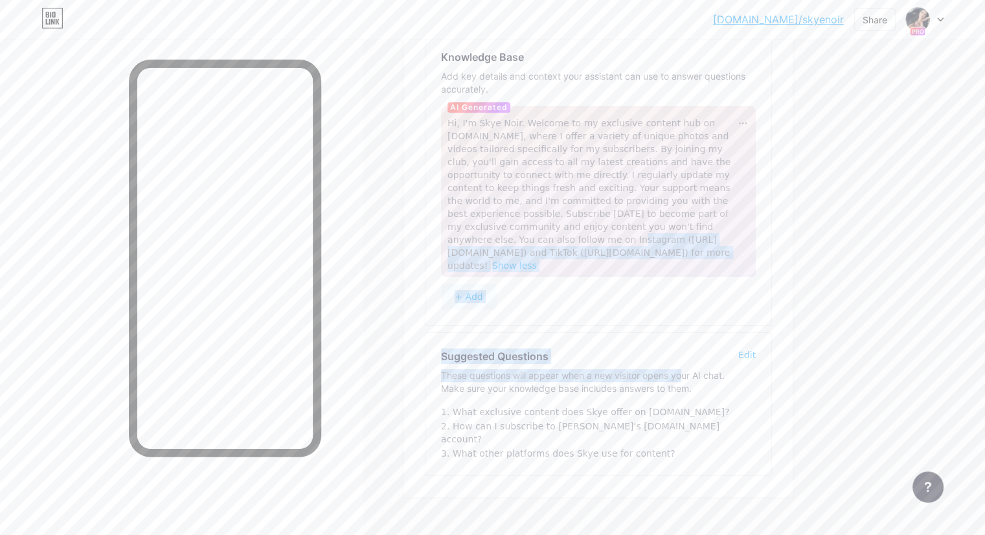
scroll to position [0, 0]
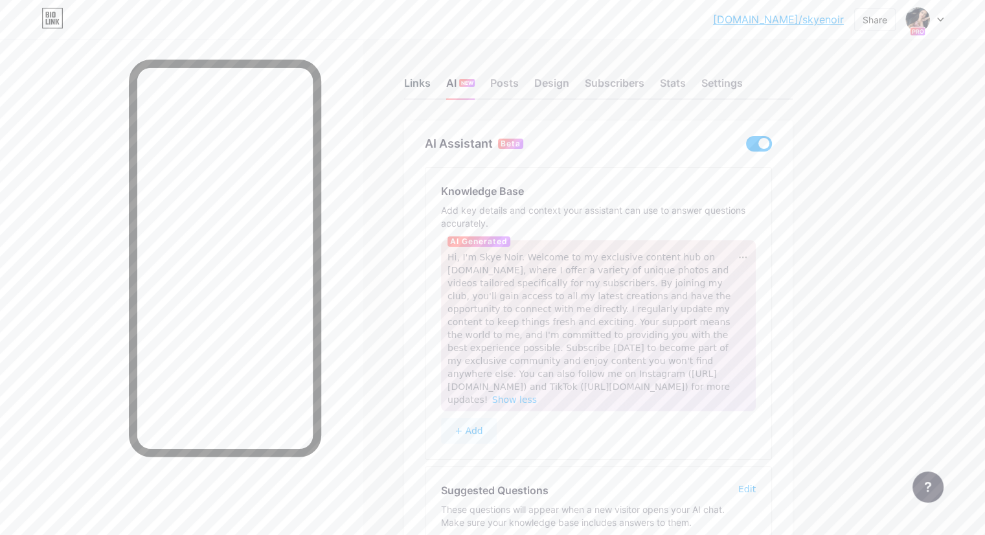
click at [430, 93] on div "Links" at bounding box center [417, 86] width 27 height 23
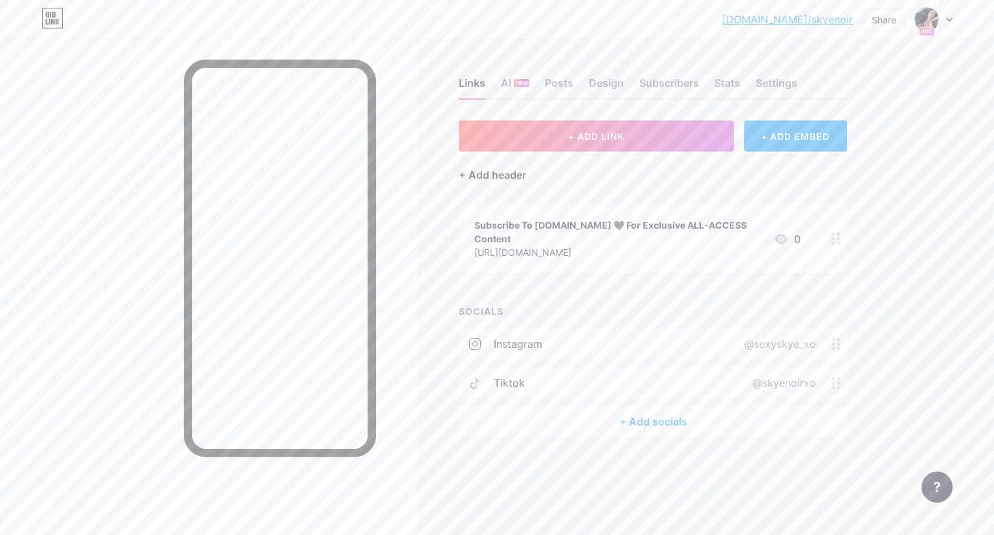
click at [509, 174] on div "+ Add header" at bounding box center [492, 175] width 67 height 16
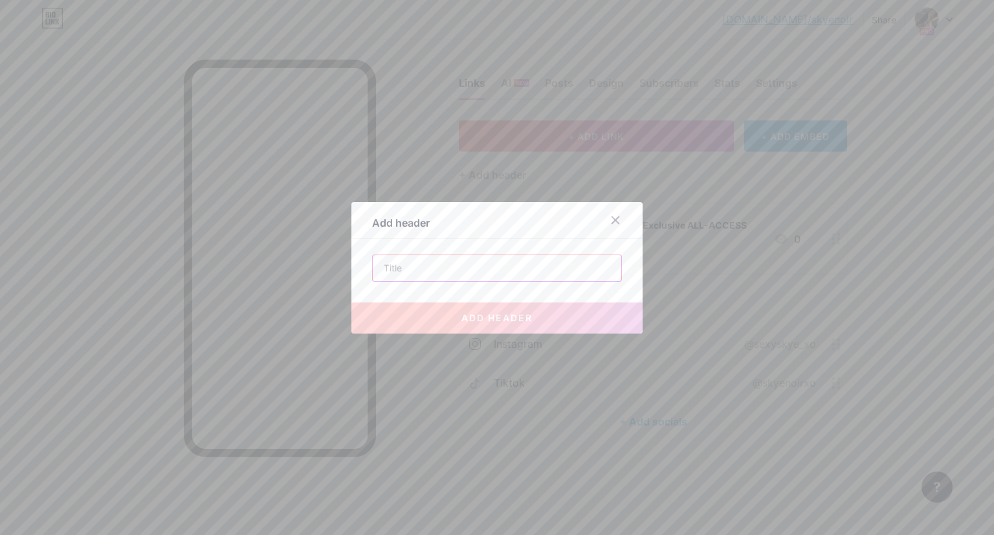
click at [483, 269] on input "text" at bounding box center [497, 268] width 249 height 26
click at [627, 217] on div at bounding box center [623, 219] width 39 height 23
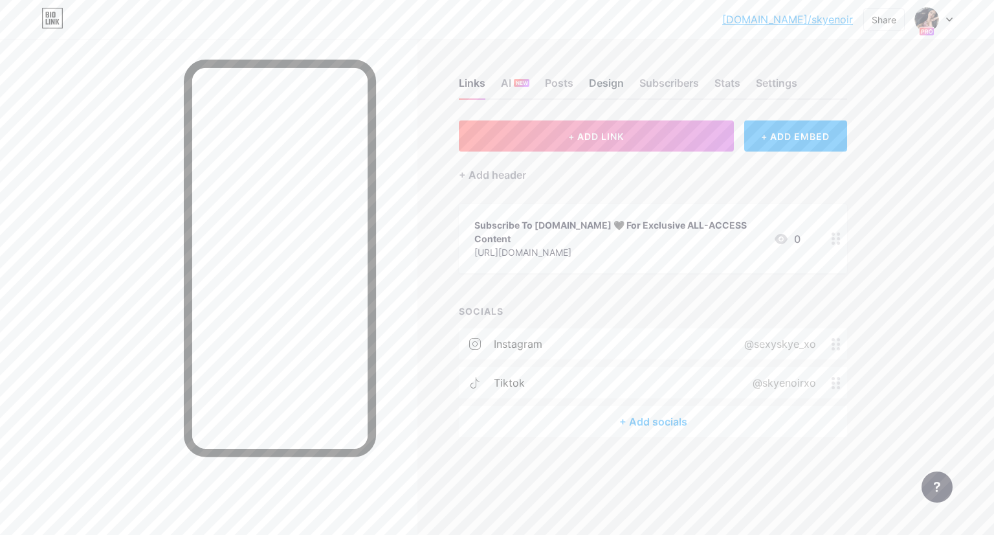
click at [623, 87] on div "Design" at bounding box center [606, 86] width 35 height 23
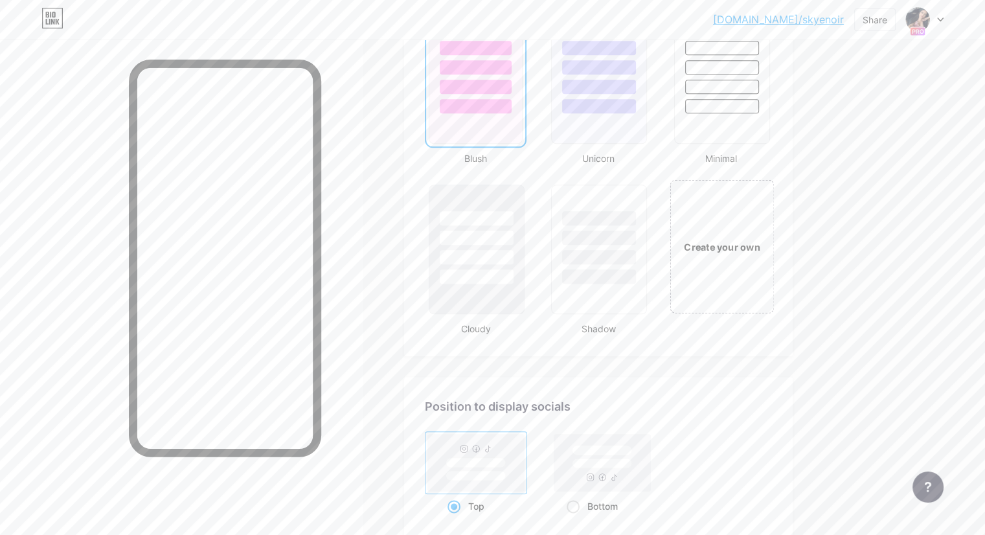
scroll to position [1394, 0]
click at [773, 216] on div "Create your own" at bounding box center [721, 245] width 104 height 133
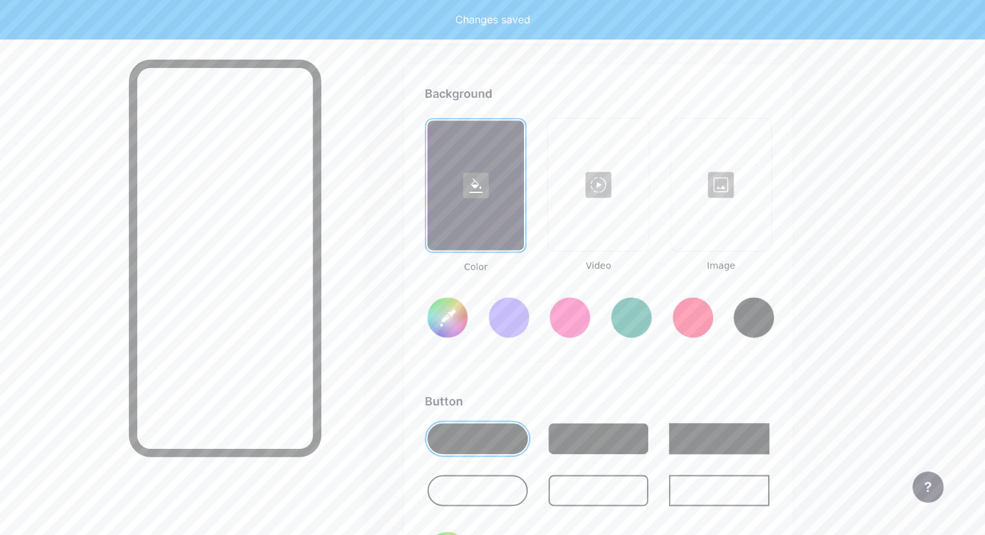
scroll to position [1714, 0]
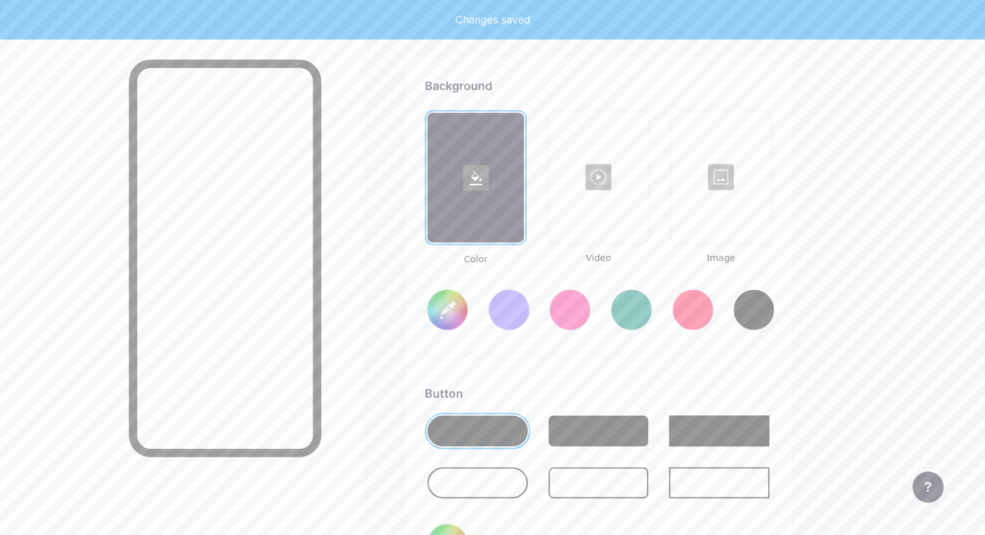
type input "#ffffff"
type input "#000000"
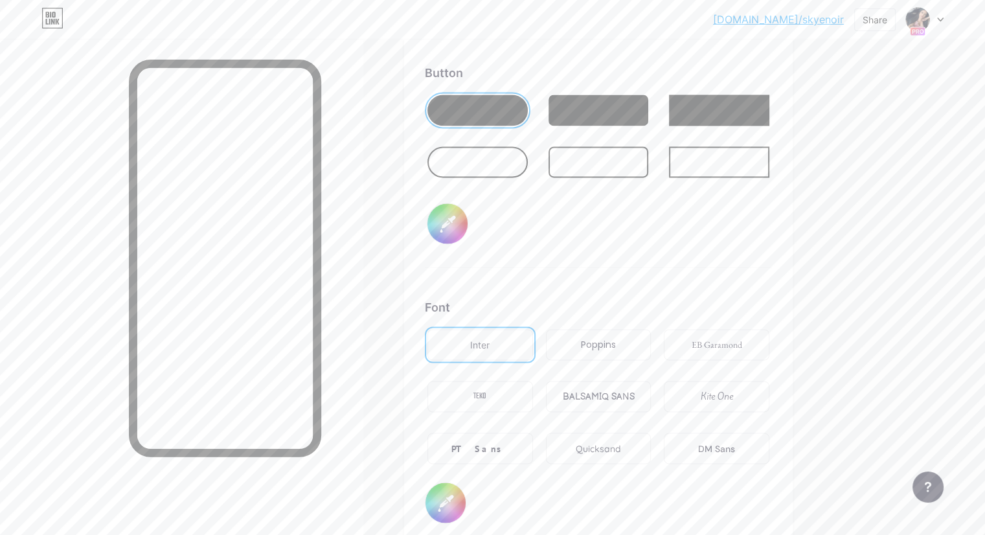
scroll to position [2035, 0]
click at [737, 397] on div "Kite One" at bounding box center [716, 395] width 106 height 31
click at [714, 436] on div "Inter Poppins EB Garamond TEKO BALSAMIQ SANS Kite One PT Sans Quicksand DM Sans" at bounding box center [598, 403] width 347 height 155
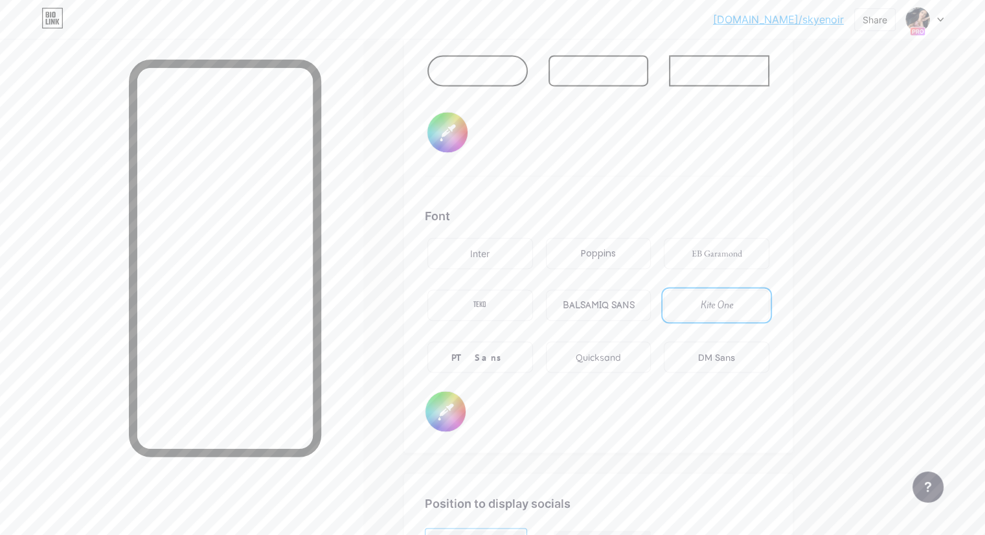
scroll to position [2127, 0]
click at [650, 288] on div "BALSAMIQ SANS" at bounding box center [599, 303] width 106 height 31
click at [651, 249] on div "Poppins" at bounding box center [599, 251] width 106 height 31
click at [489, 246] on div "Inter" at bounding box center [479, 252] width 19 height 14
click at [616, 249] on div "Poppins" at bounding box center [598, 252] width 35 height 14
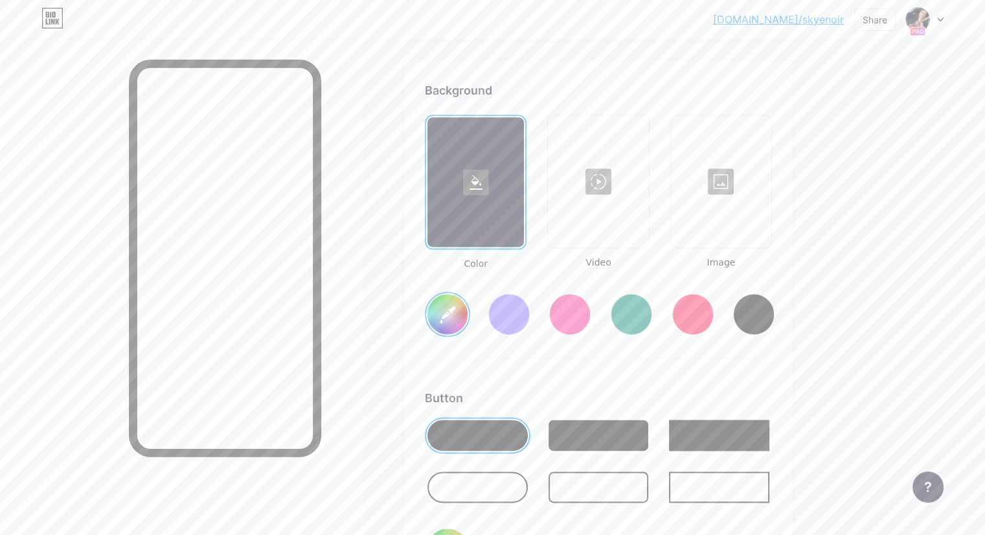
scroll to position [1706, 0]
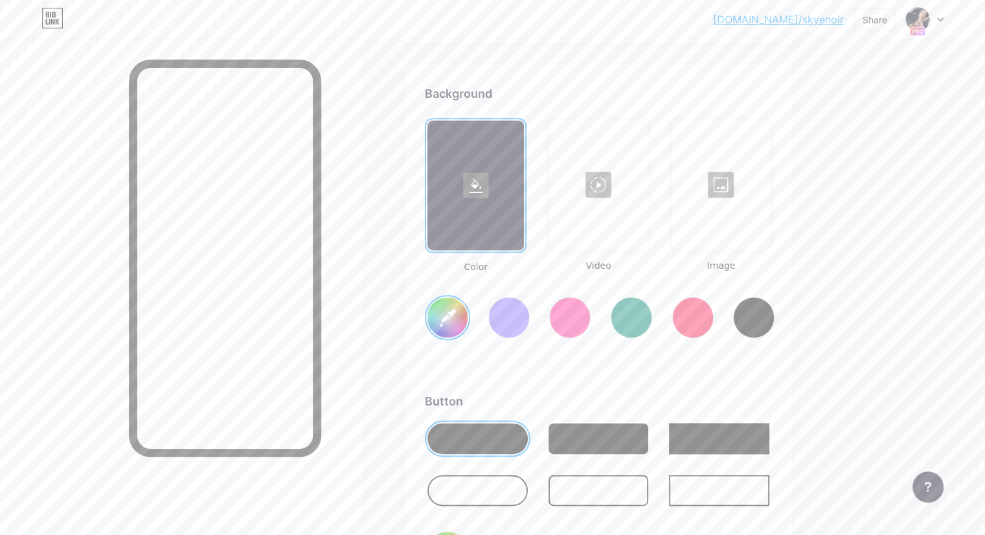
click at [482, 188] on icon at bounding box center [475, 185] width 13 height 15
click at [649, 442] on div at bounding box center [598, 438] width 100 height 31
click at [467, 317] on input "#ffffff" at bounding box center [447, 317] width 40 height 40
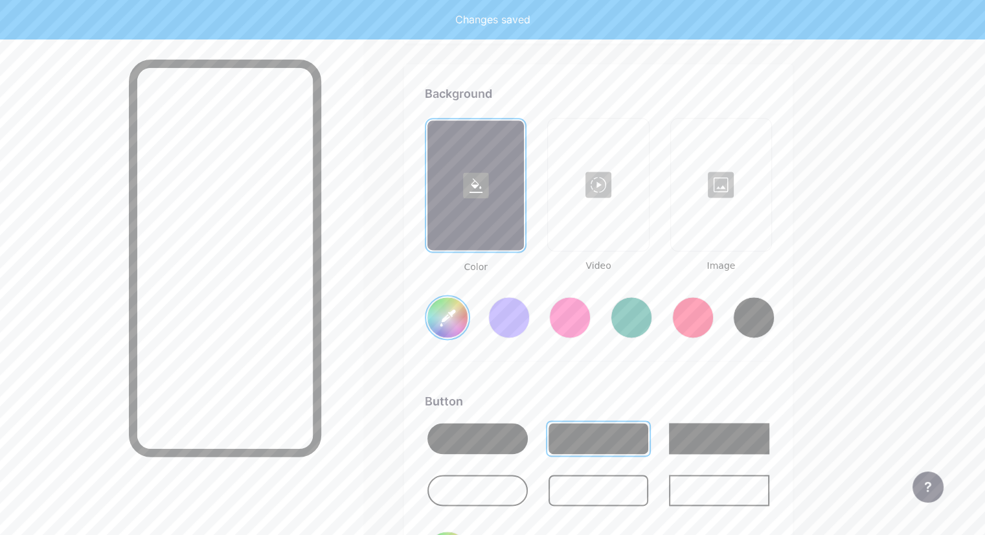
click at [529, 329] on div "#fb65cb" at bounding box center [598, 307] width 347 height 66
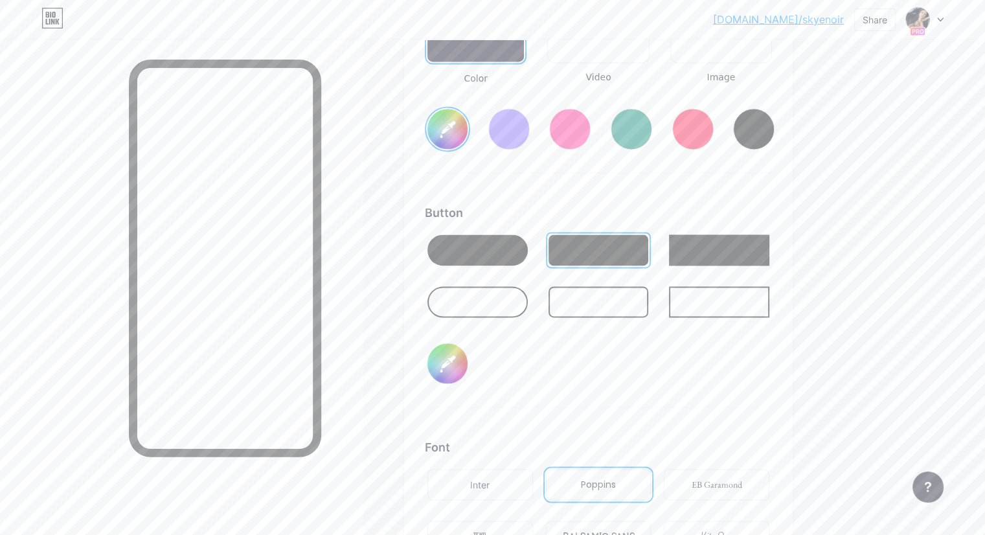
scroll to position [1895, 0]
click at [762, 289] on div at bounding box center [719, 300] width 100 height 31
click at [645, 300] on div at bounding box center [598, 300] width 100 height 31
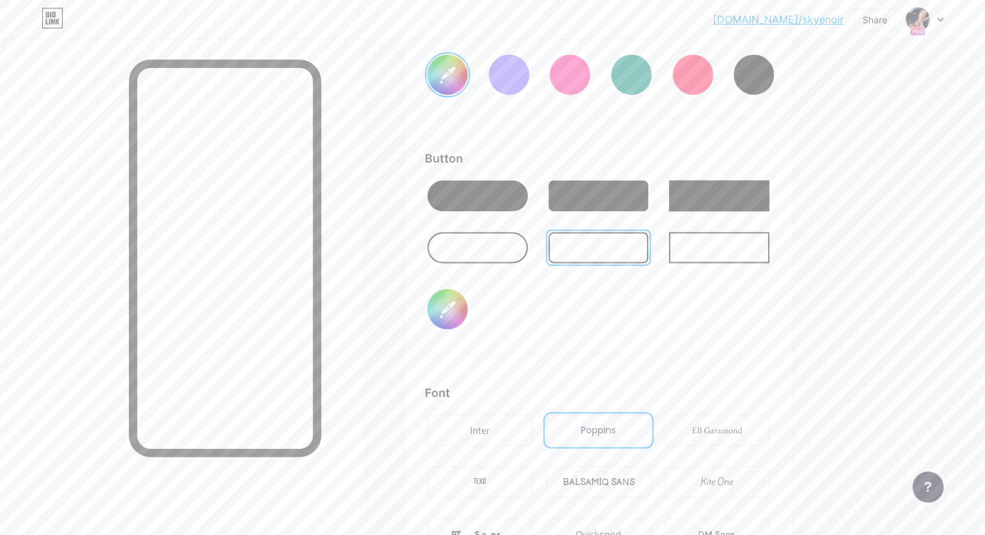
scroll to position [1948, 0]
click at [467, 67] on input "#fb65cb" at bounding box center [447, 76] width 40 height 40
click at [467, 309] on input "#000000" at bounding box center [447, 310] width 40 height 40
click at [467, 71] on input "#fb65cb" at bounding box center [447, 76] width 40 height 40
click at [733, 136] on div "Background Color Video Image #fda5e1 Button #000000 Font Inter Poppins EB Garam…" at bounding box center [598, 226] width 347 height 766
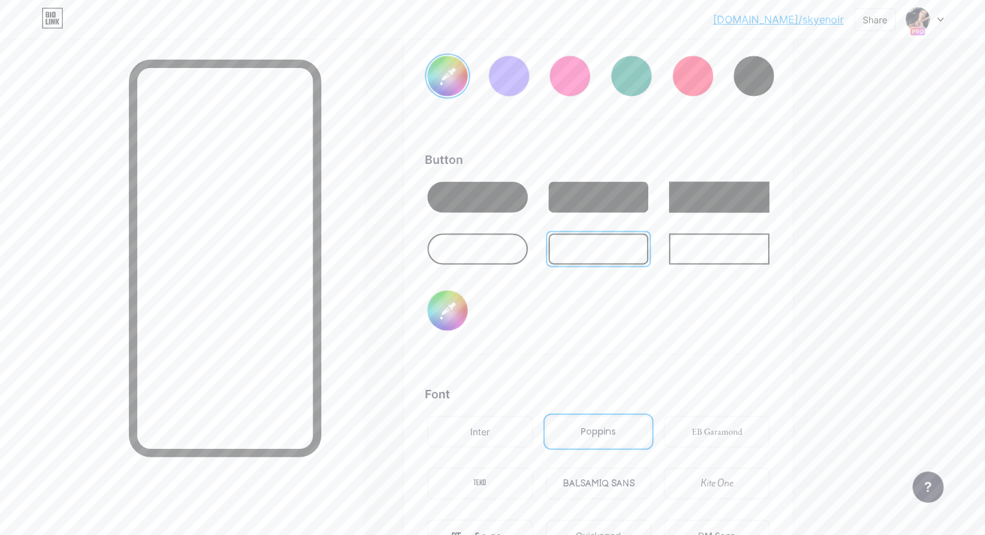
click at [649, 197] on div at bounding box center [598, 196] width 100 height 31
click at [467, 87] on input "#fda5e1" at bounding box center [447, 76] width 40 height 40
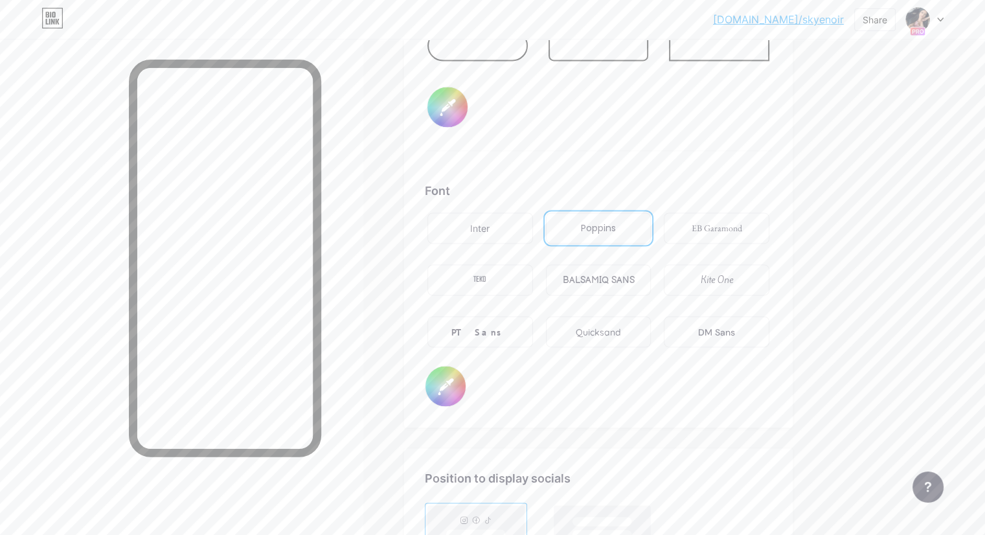
scroll to position [2177, 0]
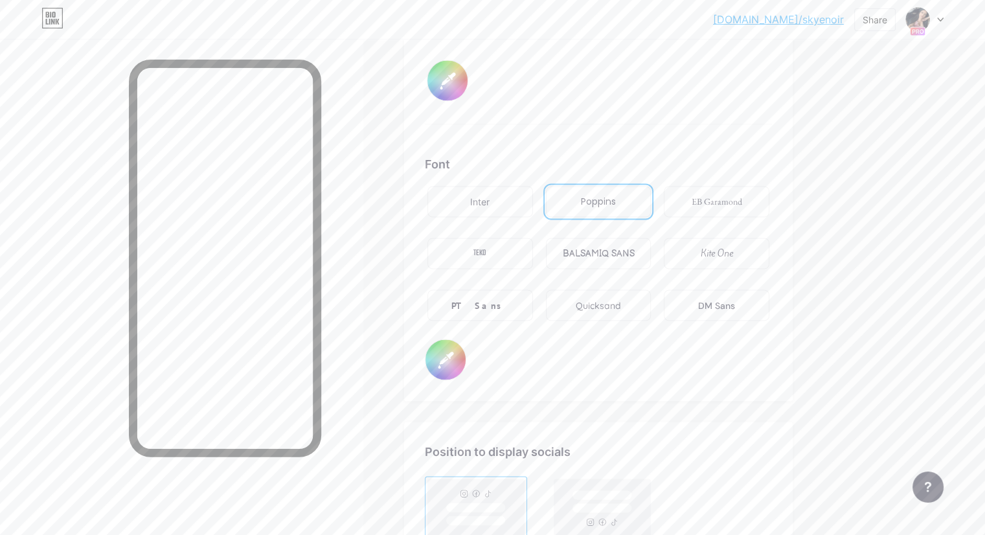
click at [465, 360] on input "#000000" at bounding box center [445, 359] width 40 height 40
click at [467, 78] on input "#000000" at bounding box center [447, 80] width 40 height 40
click at [632, 43] on div at bounding box center [598, 1] width 347 height 104
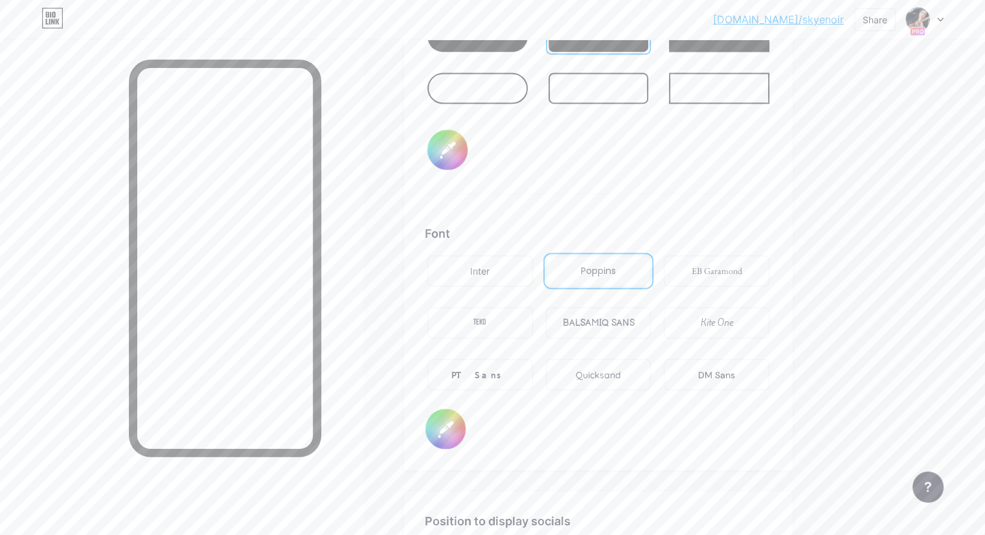
scroll to position [2108, 0]
click at [467, 148] on input "#000000" at bounding box center [447, 150] width 40 height 40
click at [693, 137] on div "Button #000000" at bounding box center [598, 92] width 347 height 203
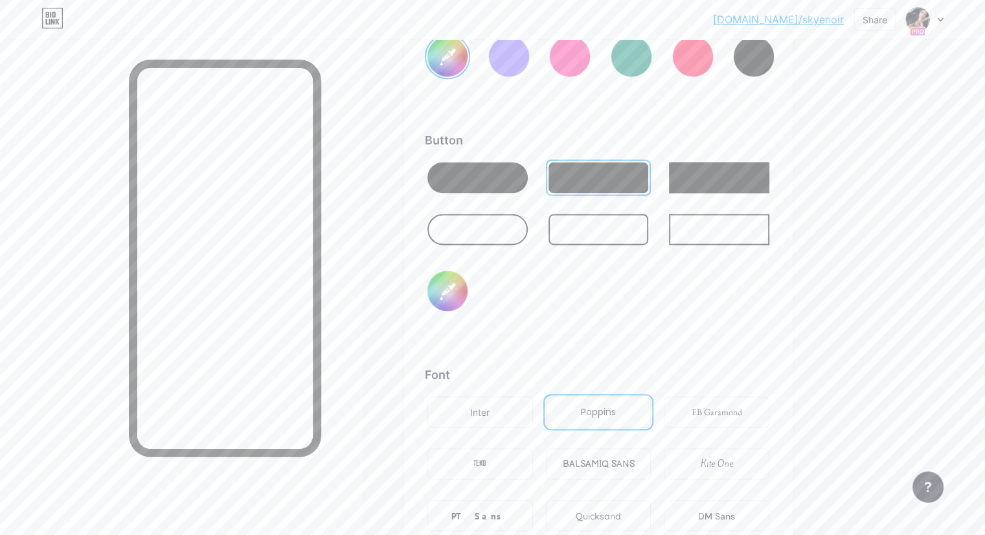
scroll to position [1954, 0]
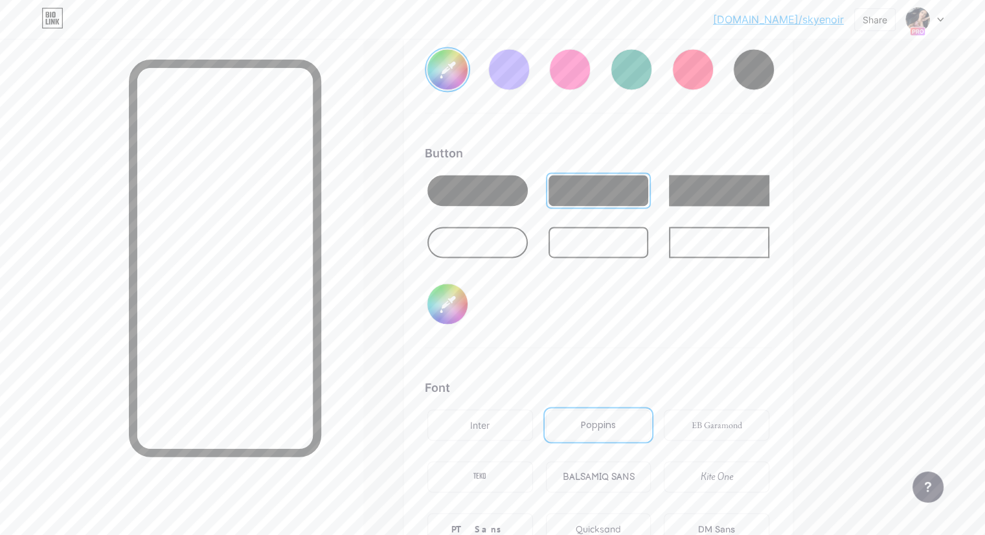
click at [502, 212] on div at bounding box center [598, 224] width 347 height 104
click at [467, 74] on input "#fdc4eb" at bounding box center [447, 69] width 40 height 40
click at [585, 345] on div "Background Color Video Image #fdc4eb Button #000000 Font Inter Poppins EB Garam…" at bounding box center [598, 220] width 347 height 766
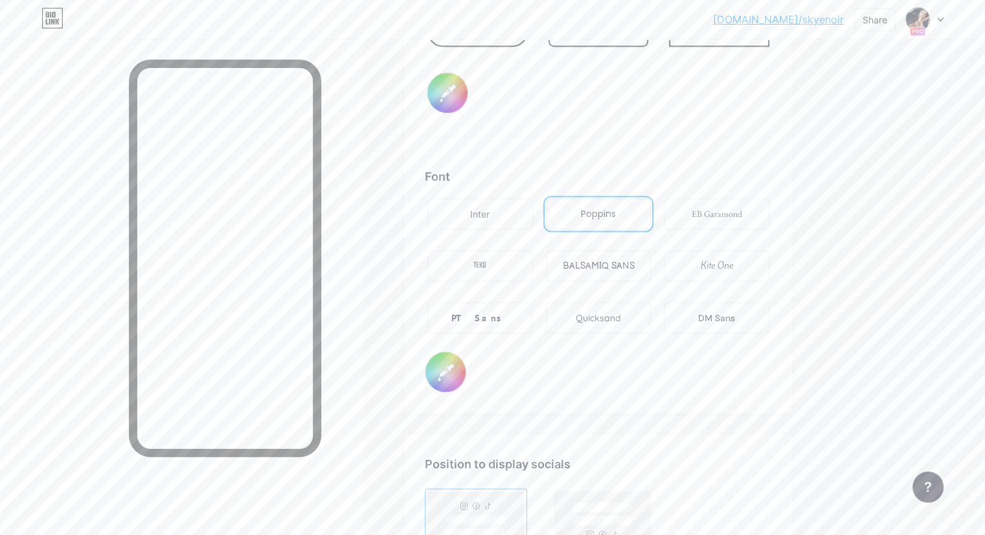
scroll to position [2167, 0]
click at [465, 372] on input "#000000" at bounding box center [445, 370] width 40 height 40
type input "#fdc4eb"
type input "#020000"
type input "#fdc4eb"
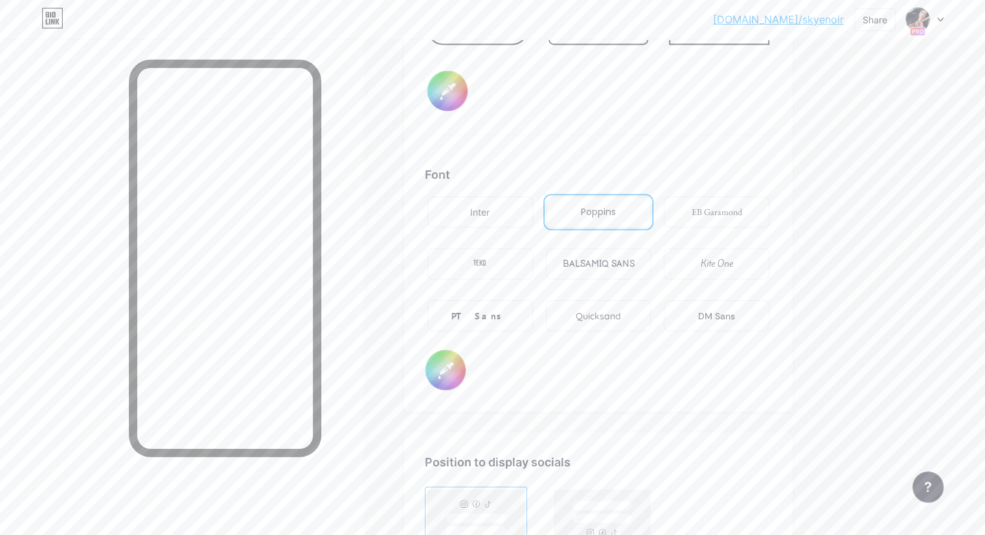
type input "#190000"
type input "#fdc4eb"
type input "#fd0000"
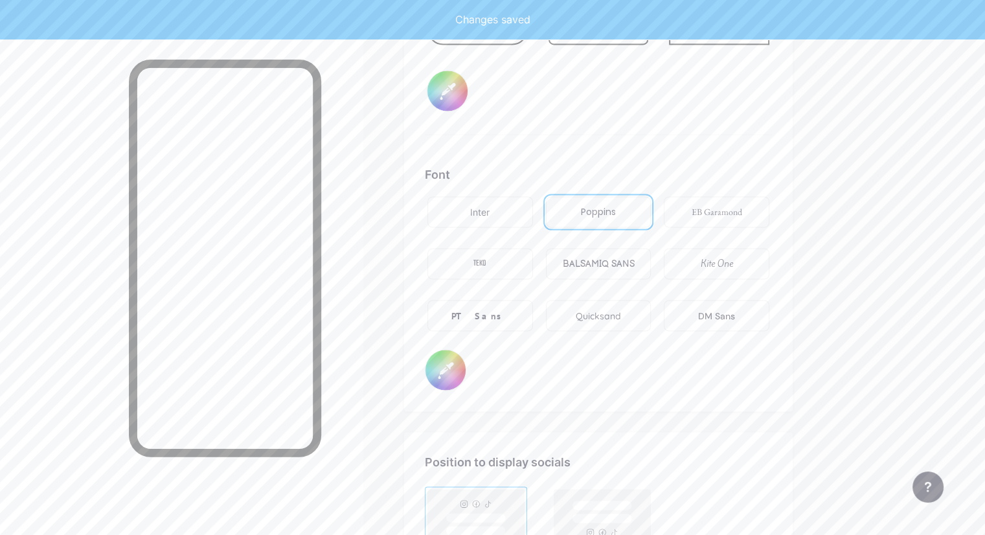
type input "#fdc4eb"
type input "#fd0100"
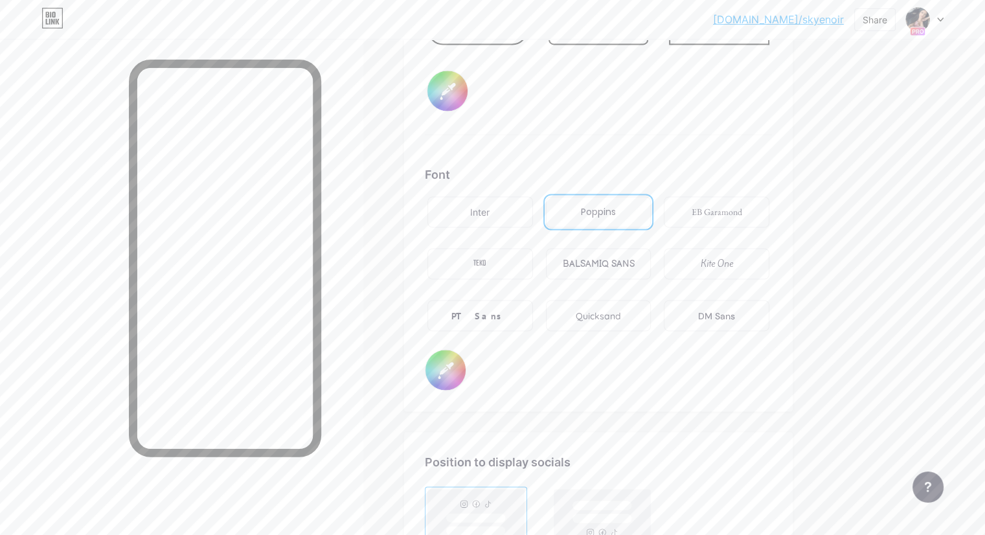
type input "#fdc4eb"
type input "#fd1300"
type input "#fdc4eb"
type input "#fdc400"
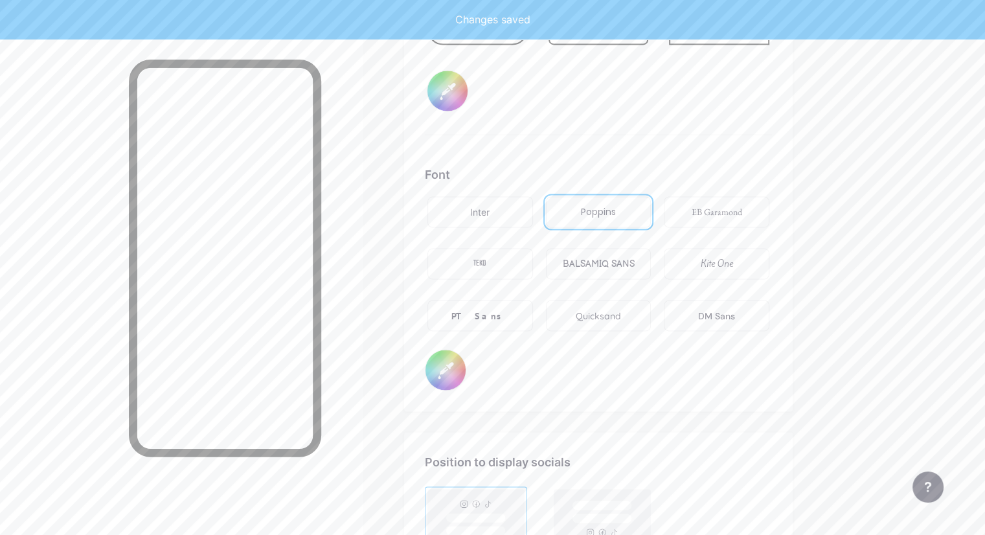
type input "#fdc4eb"
type input "#fdc400"
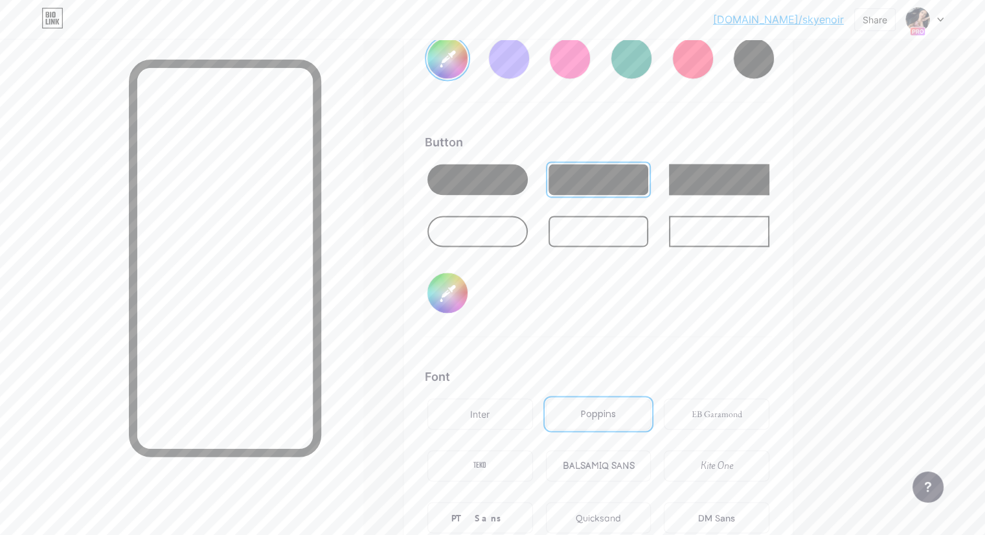
scroll to position [1965, 0]
click at [467, 65] on input "#fdc4eb" at bounding box center [447, 58] width 40 height 40
click at [592, 307] on div "Button #000000" at bounding box center [598, 234] width 347 height 203
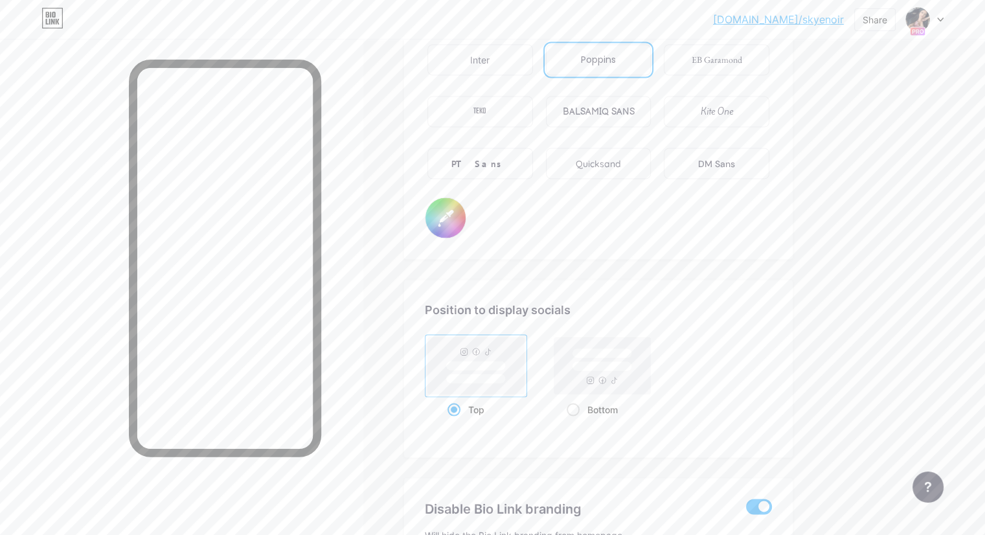
scroll to position [2320, 0]
click at [465, 224] on input "#fdc400" at bounding box center [445, 217] width 40 height 40
type input "#fdc4eb"
type input "#fdc402"
type input "#fdc4eb"
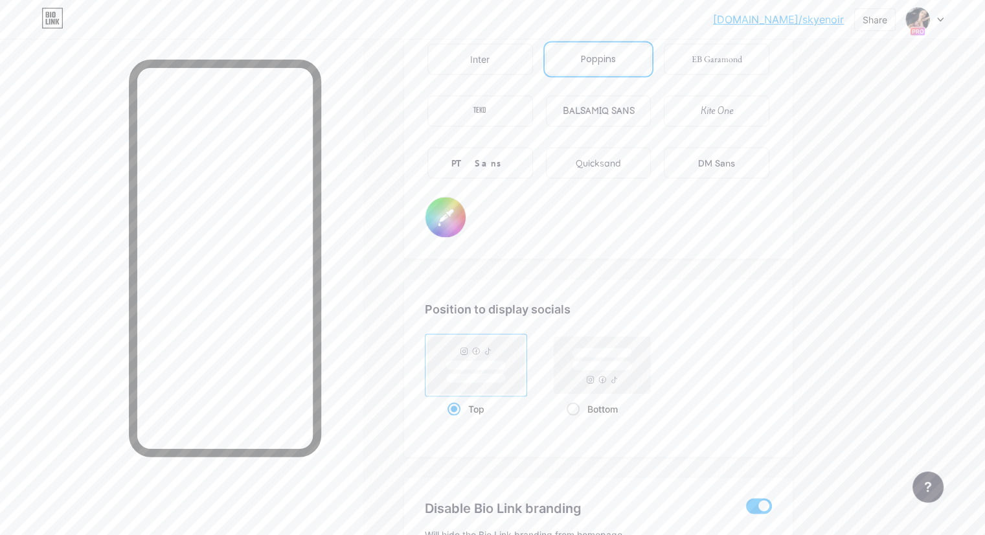
type input "#fdc417"
type input "#fdc4eb"
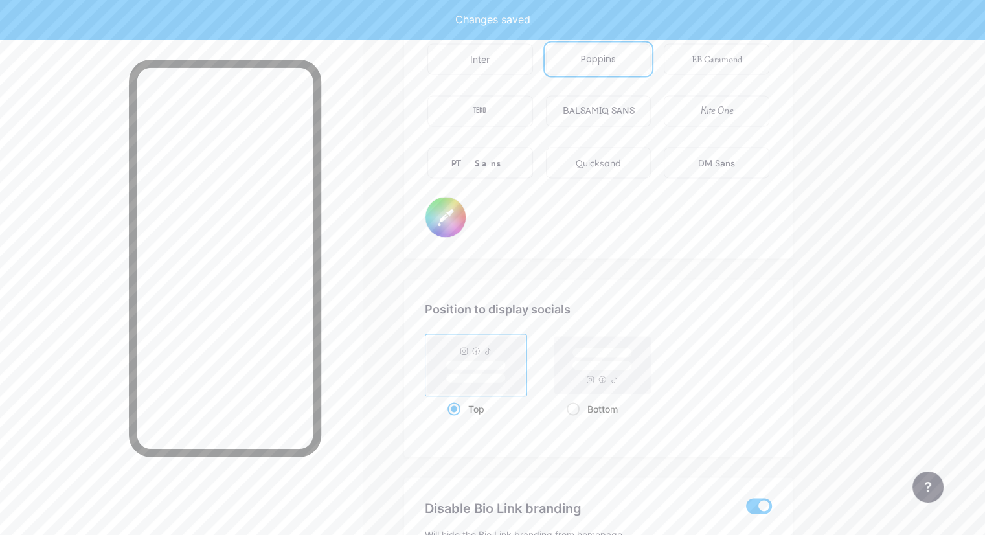
type input "#fdc4eb"
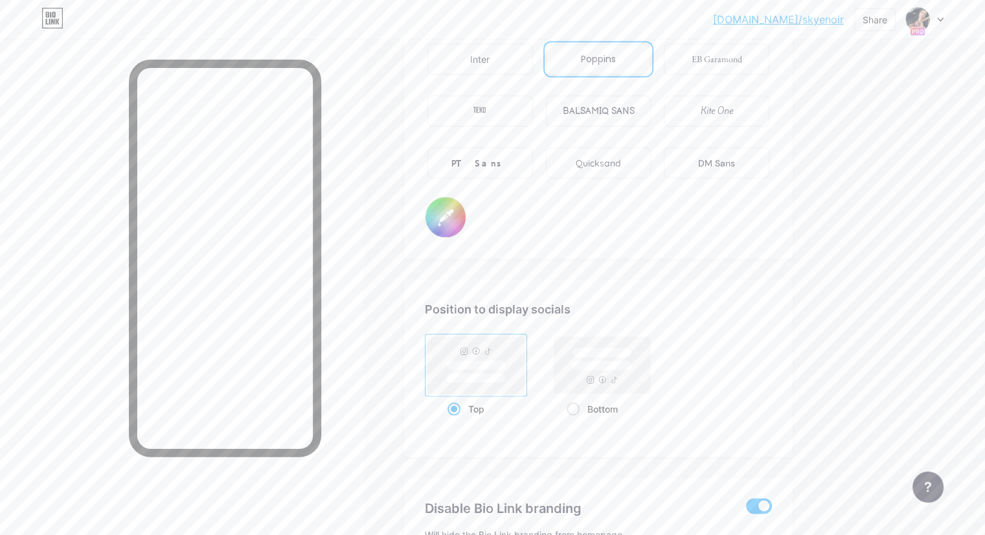
type input "#fdc4eb"
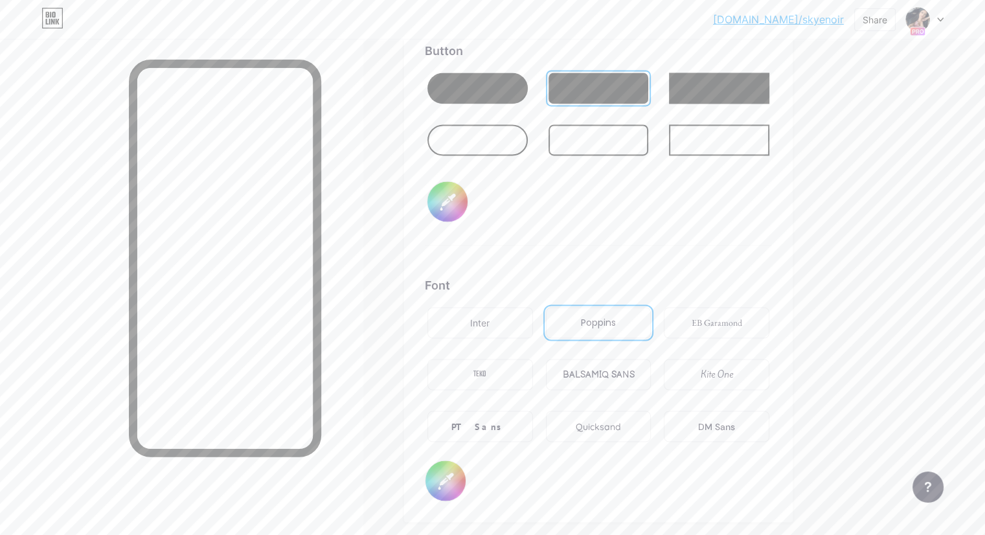
scroll to position [2056, 0]
click at [647, 379] on div "BALSAMIQ SANS" at bounding box center [599, 374] width 106 height 31
click at [749, 381] on div "Kite One" at bounding box center [716, 374] width 106 height 31
click at [523, 314] on div "Inter" at bounding box center [480, 322] width 106 height 31
click at [735, 421] on div "DM Sans" at bounding box center [716, 427] width 37 height 14
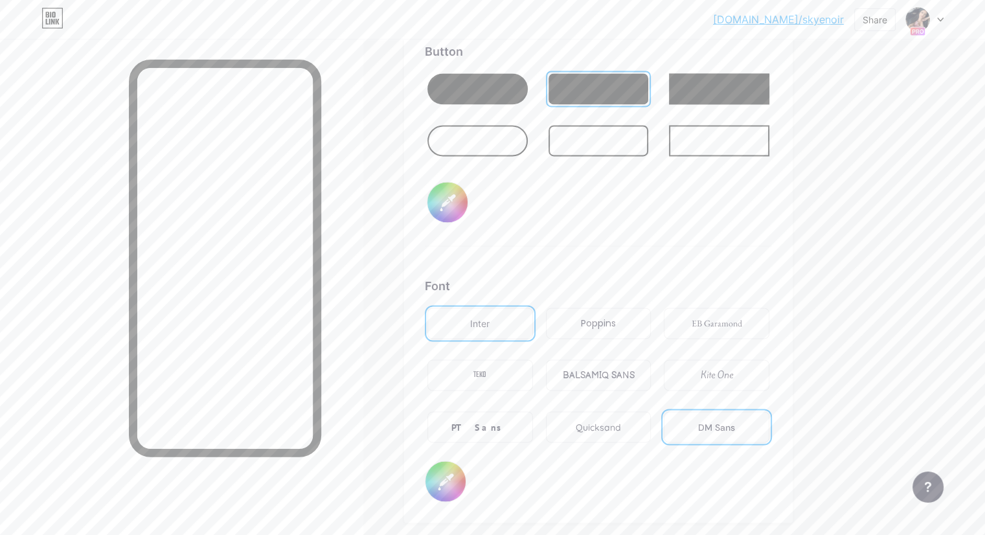
click at [735, 420] on div "DM Sans" at bounding box center [716, 427] width 37 height 14
click at [651, 320] on div "Poppins" at bounding box center [599, 322] width 106 height 31
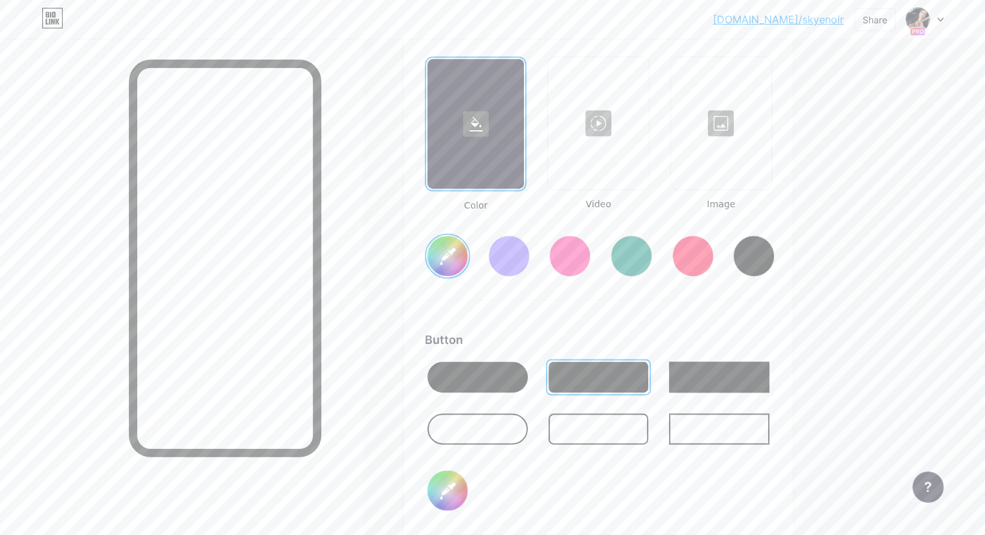
scroll to position [1766, 0]
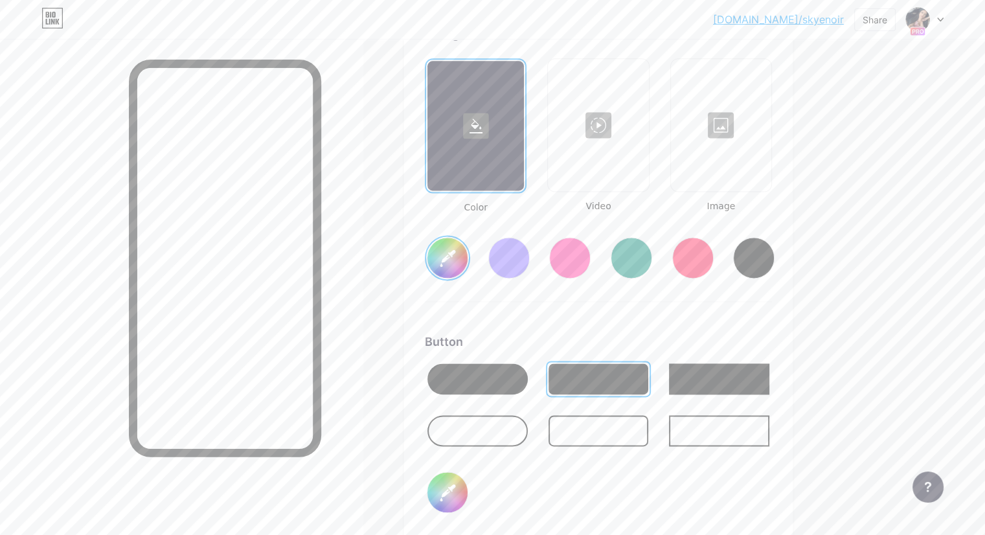
click at [792, 249] on div "Background Color Video Image #fdc4eb Button #000000 Font Inter Poppins EB Garam…" at bounding box center [598, 409] width 388 height 808
click at [774, 259] on div at bounding box center [753, 257] width 41 height 41
type input "#000000"
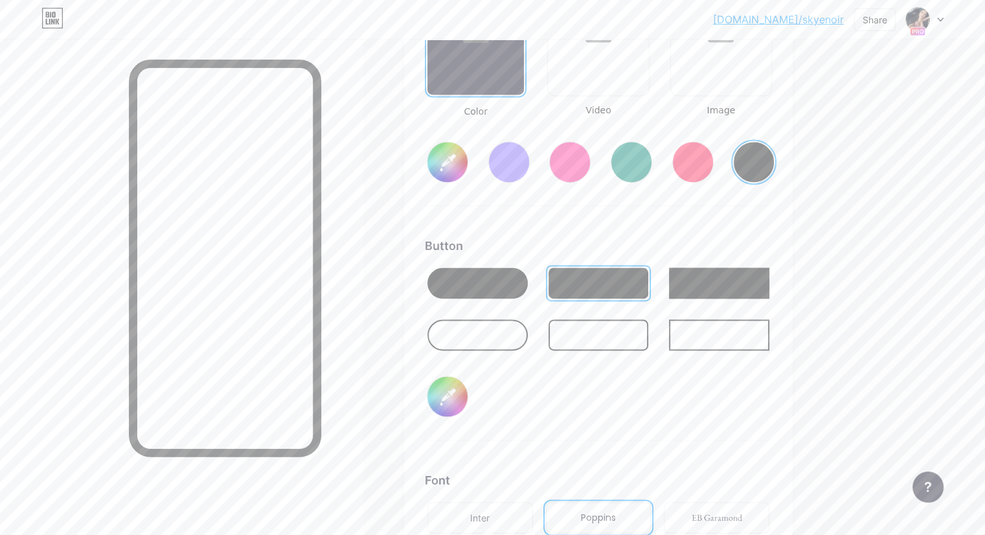
scroll to position [1862, 0]
click at [649, 267] on div at bounding box center [598, 282] width 100 height 31
click at [467, 398] on input "#000000" at bounding box center [447, 396] width 40 height 40
type input "#fb74b5"
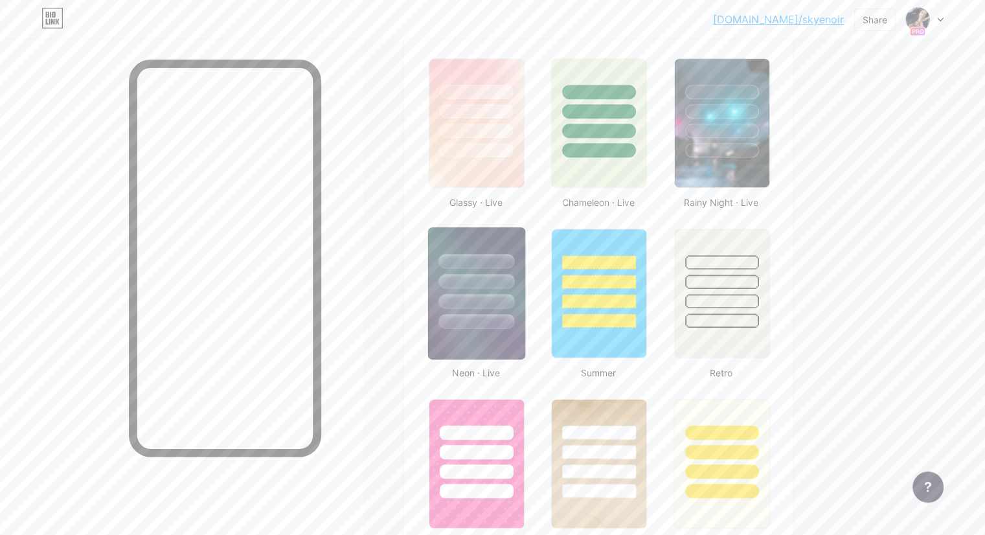
scroll to position [606, 0]
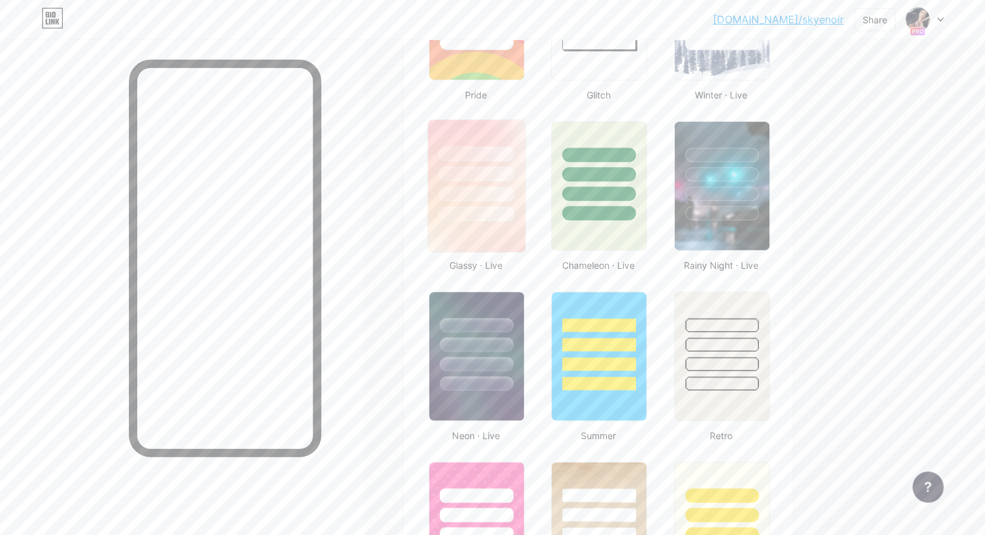
click at [514, 190] on div at bounding box center [476, 193] width 76 height 15
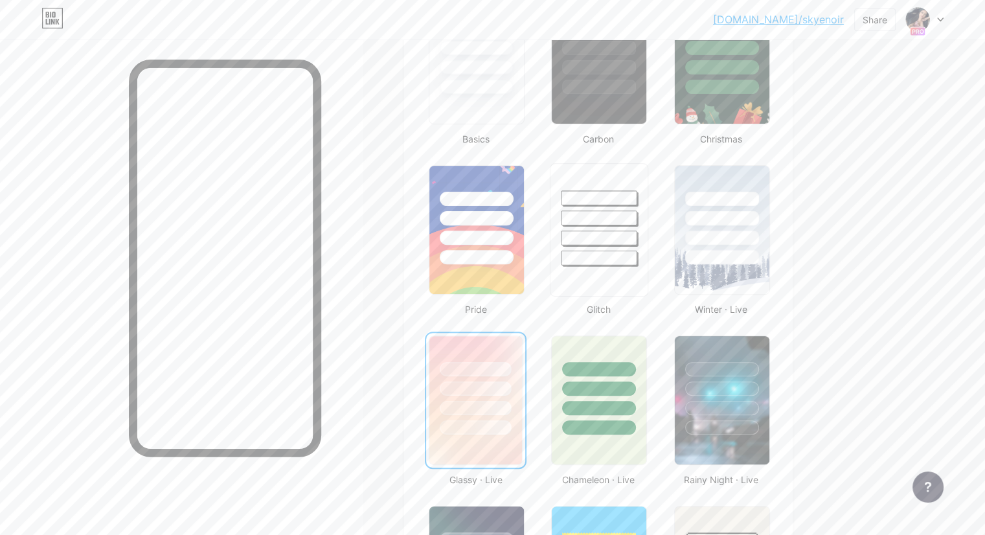
scroll to position [389, 0]
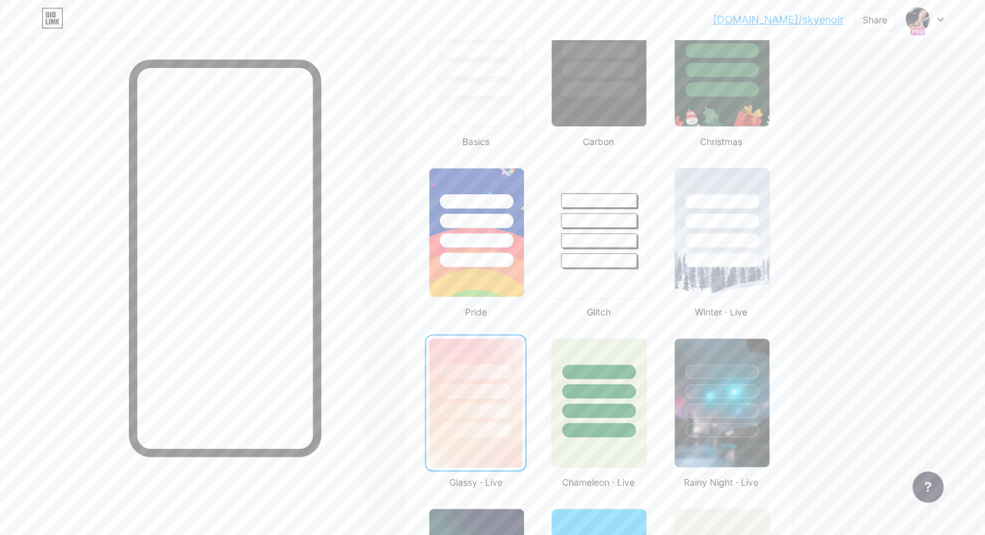
click at [637, 237] on div at bounding box center [599, 240] width 76 height 15
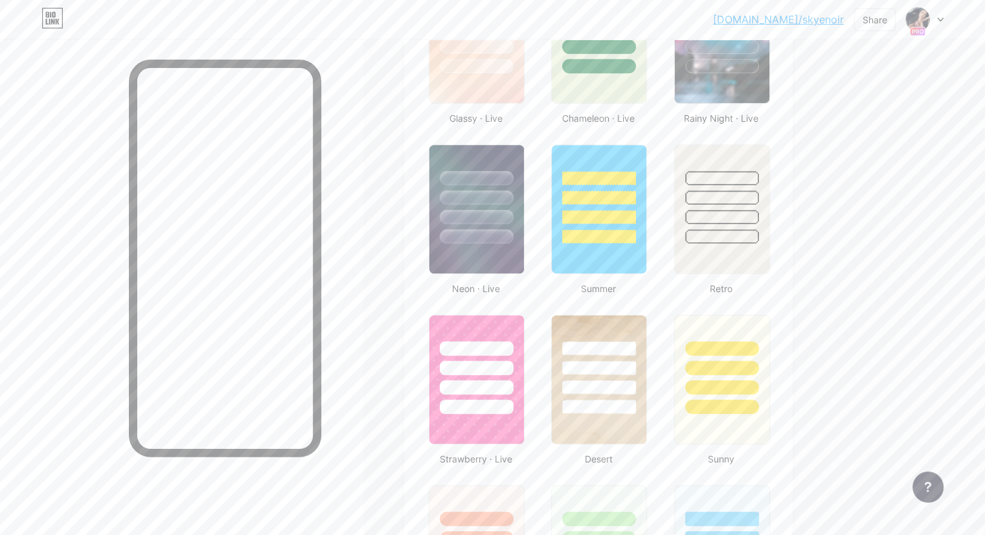
scroll to position [815, 0]
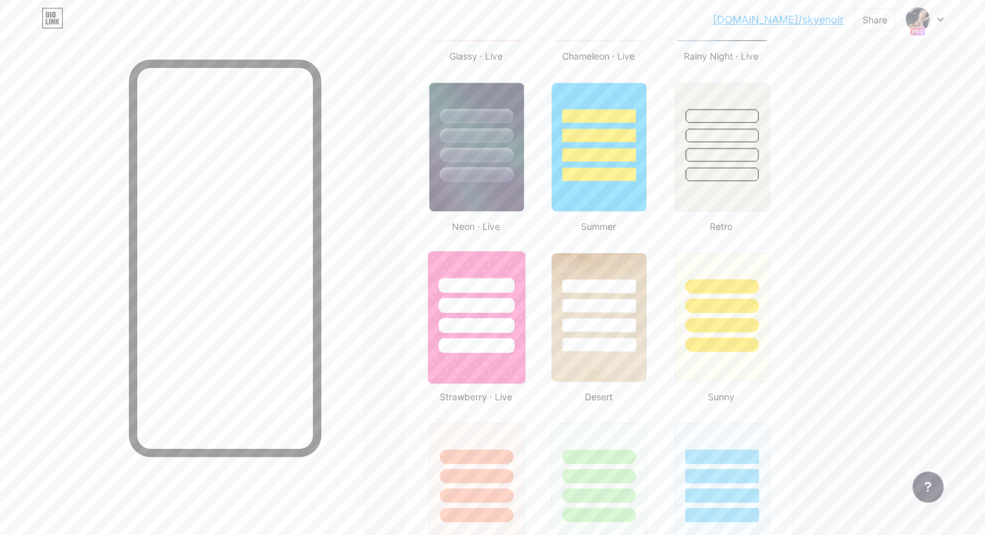
drag, startPoint x: 559, startPoint y: 324, endPoint x: 523, endPoint y: 261, distance: 72.5
click at [523, 261] on div at bounding box center [476, 302] width 97 height 102
click at [518, 253] on div at bounding box center [475, 302] width 93 height 98
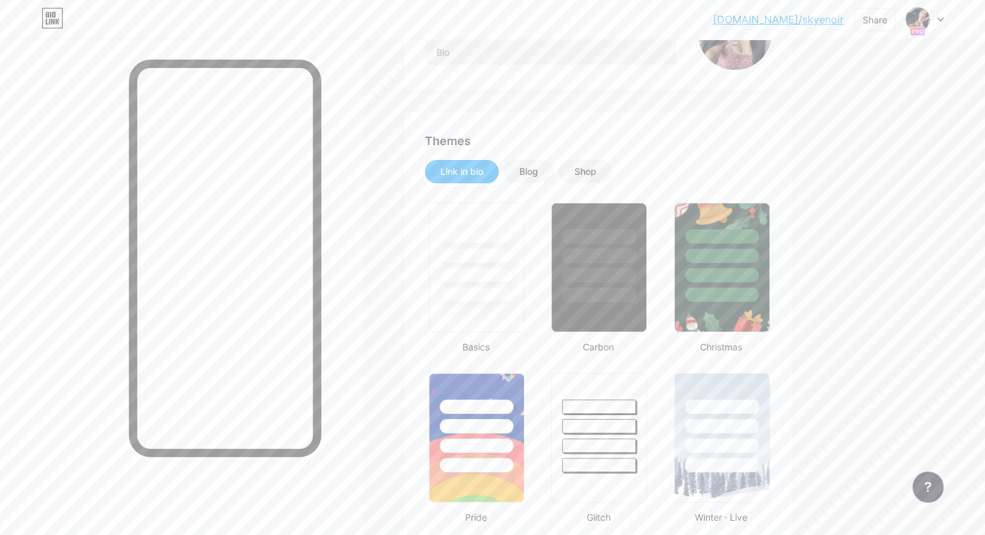
scroll to position [0, 0]
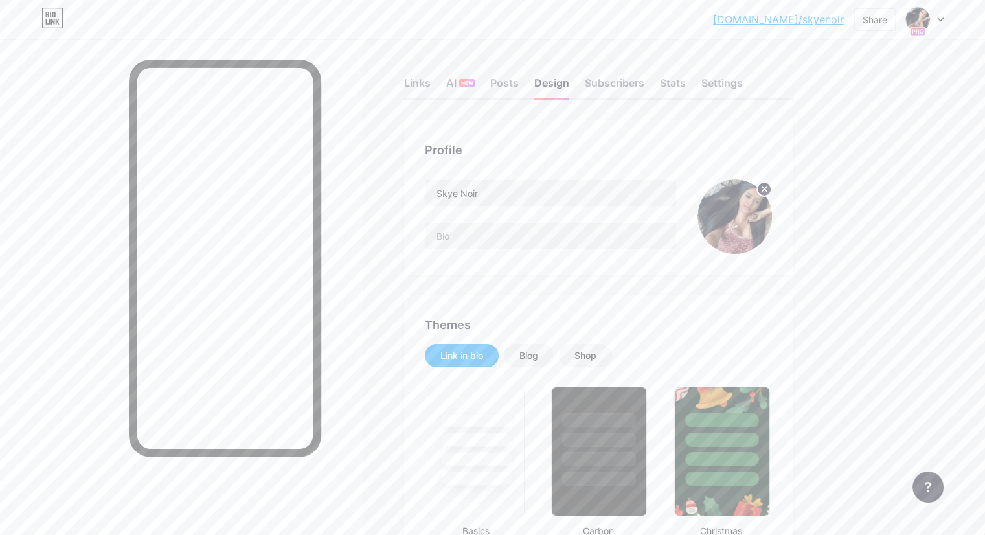
click at [470, 72] on div "Links AI NEW Posts Design Subscribers Stats Settings" at bounding box center [598, 76] width 388 height 45
click at [474, 86] on div "AI NEW" at bounding box center [460, 86] width 28 height 23
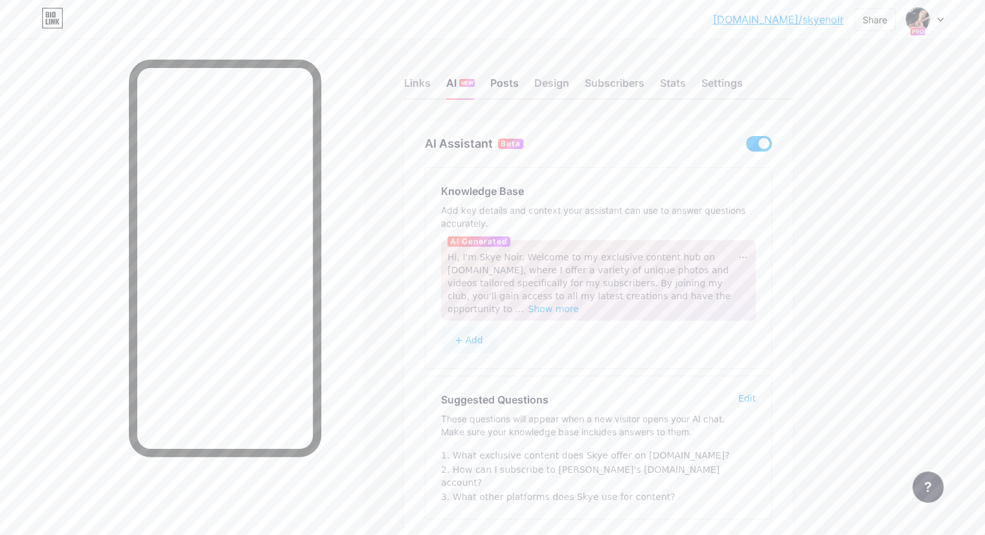
click at [518, 86] on div "Posts" at bounding box center [504, 86] width 28 height 23
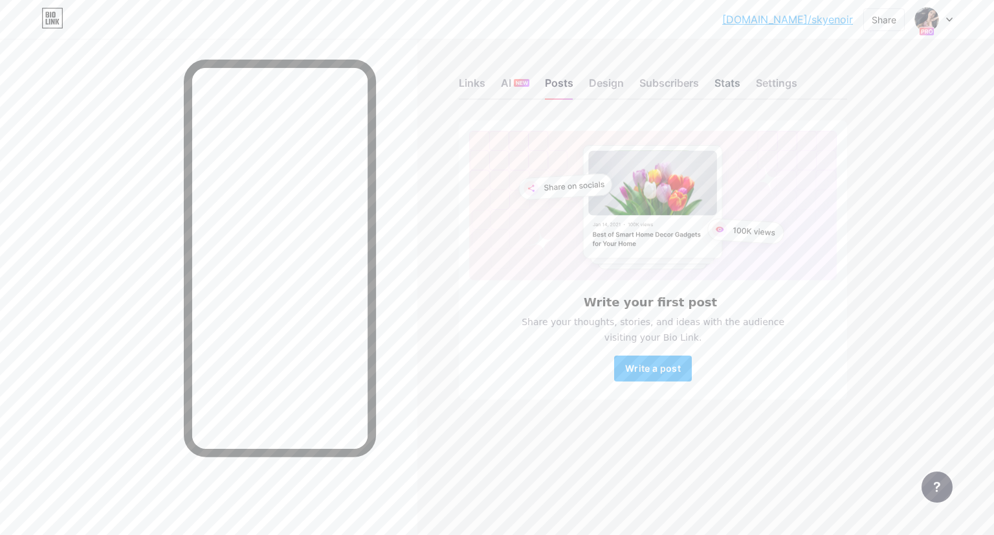
click at [728, 87] on div "Stats" at bounding box center [728, 86] width 26 height 23
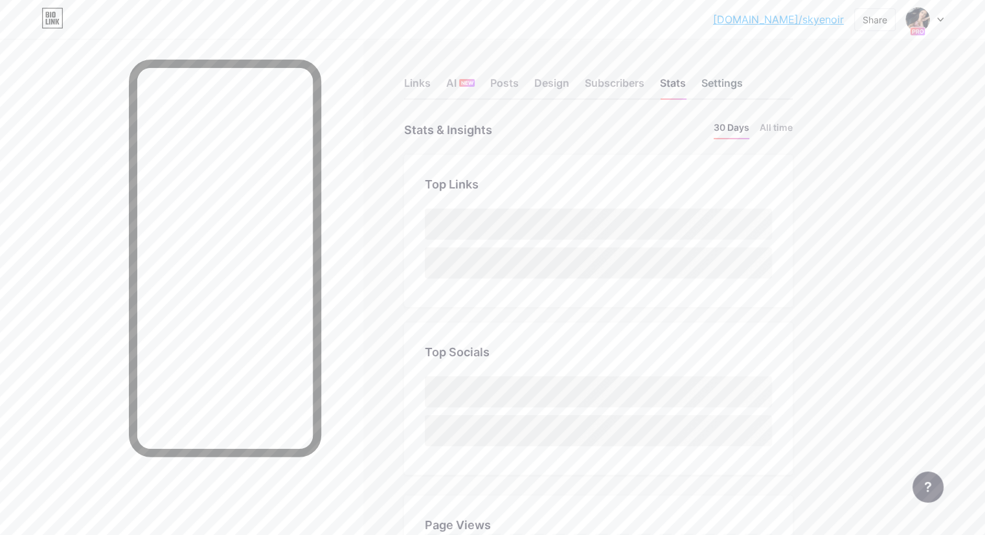
click at [742, 89] on div "Settings" at bounding box center [721, 86] width 41 height 23
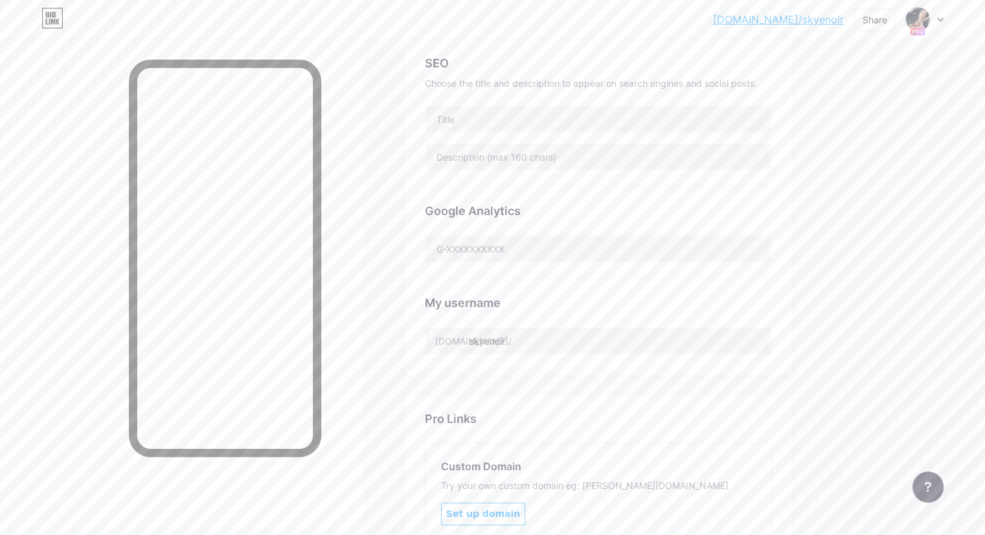
scroll to position [455, 0]
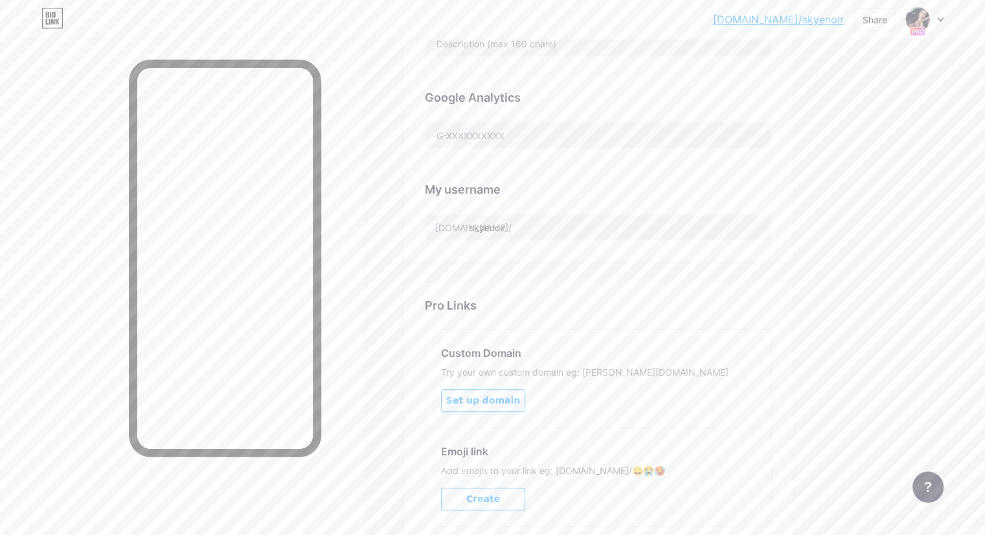
drag, startPoint x: 911, startPoint y: 25, endPoint x: 937, endPoint y: 10, distance: 30.8
click at [937, 10] on div at bounding box center [925, 19] width 38 height 23
click at [858, 109] on div "+ Add a new page" at bounding box center [863, 112] width 145 height 13
